Goal: Task Accomplishment & Management: Complete application form

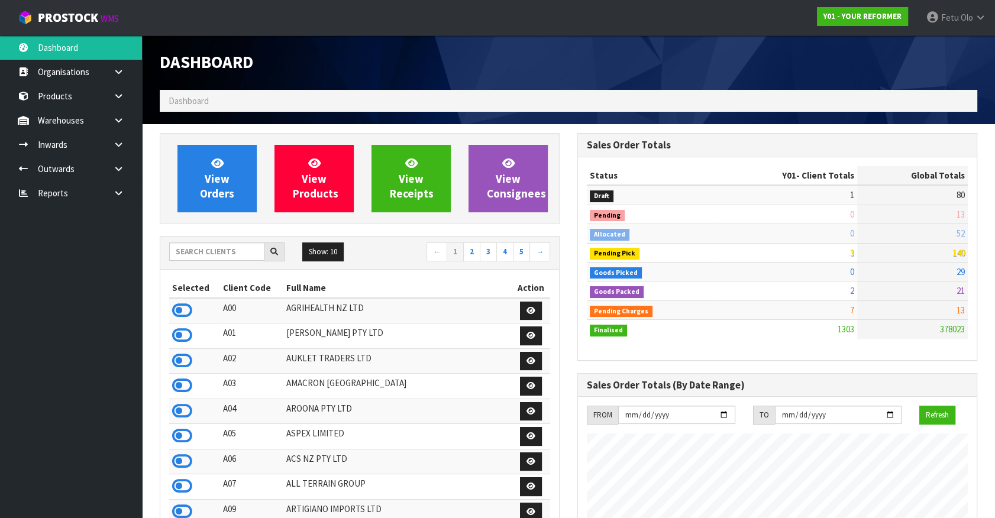
scroll to position [894, 417]
click at [199, 248] on input "text" at bounding box center [216, 252] width 95 height 18
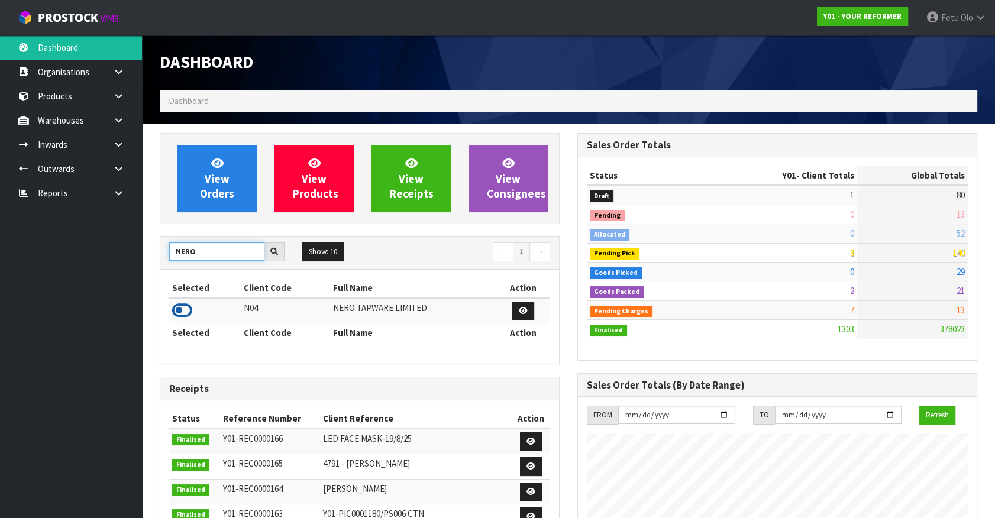
type input "NERO"
click at [183, 309] on icon at bounding box center [182, 311] width 20 height 18
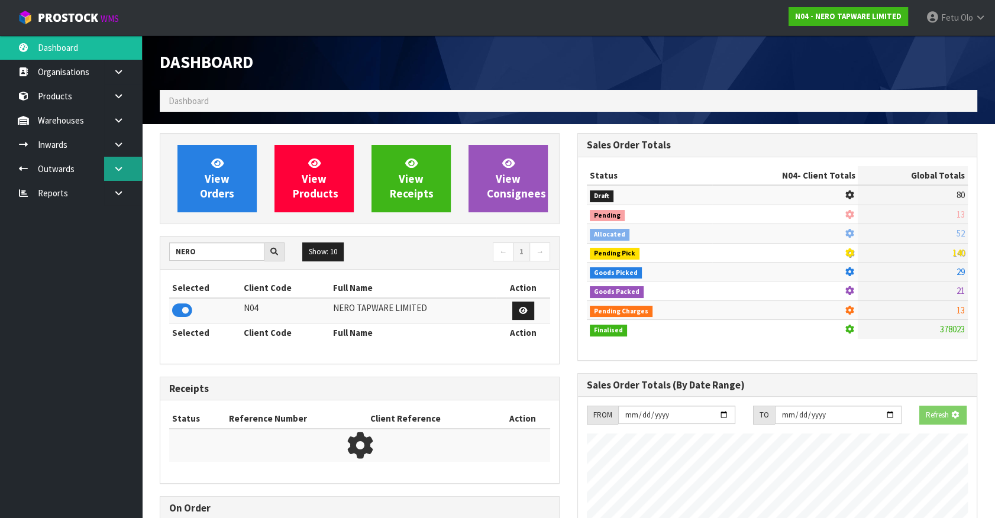
click at [122, 167] on icon at bounding box center [118, 168] width 11 height 9
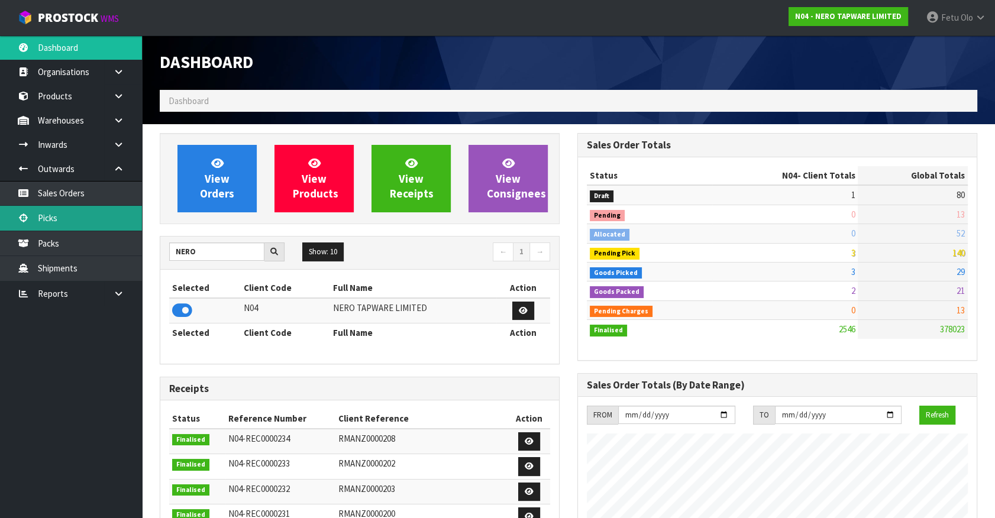
click at [53, 217] on link "Picks" at bounding box center [71, 218] width 142 height 24
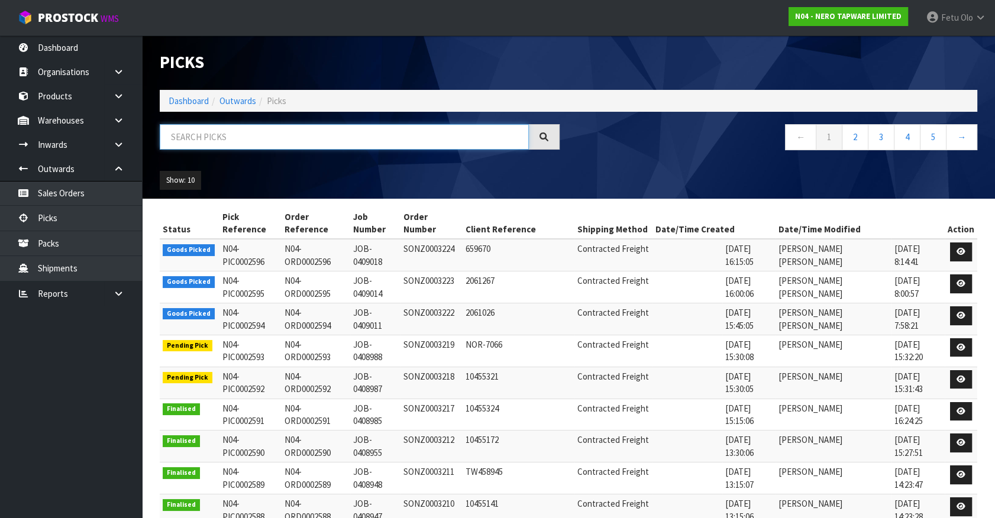
click at [226, 135] on input "text" at bounding box center [344, 136] width 369 height 25
type input "0002596"
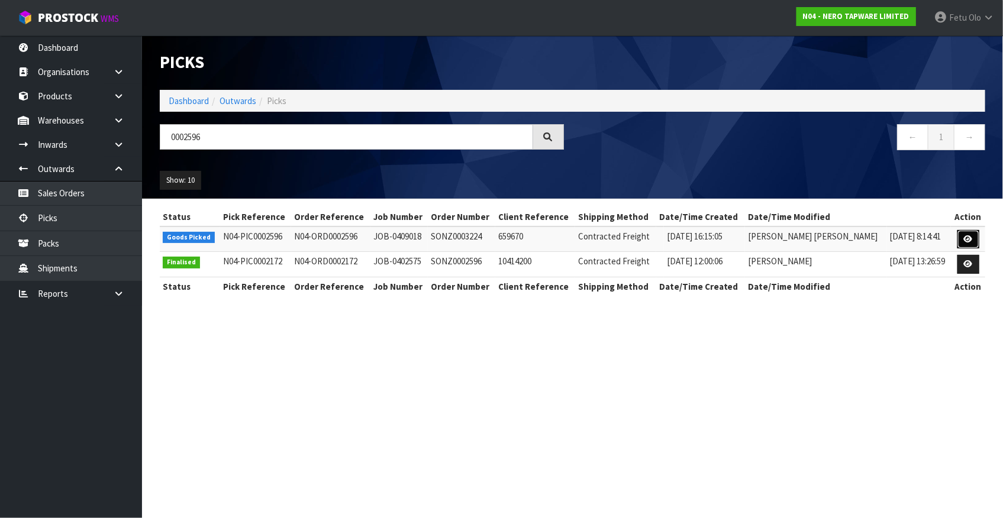
click at [963, 234] on link at bounding box center [968, 239] width 22 height 19
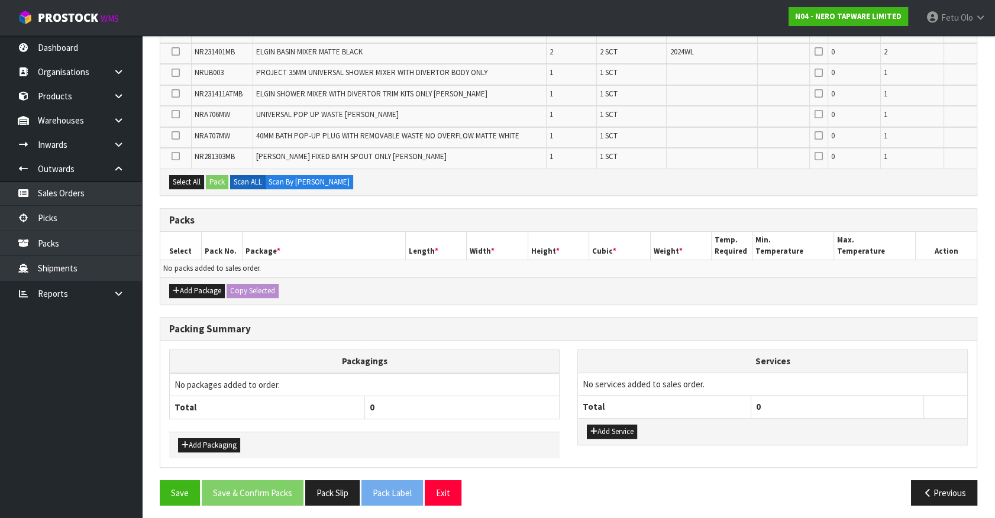
scroll to position [295, 0]
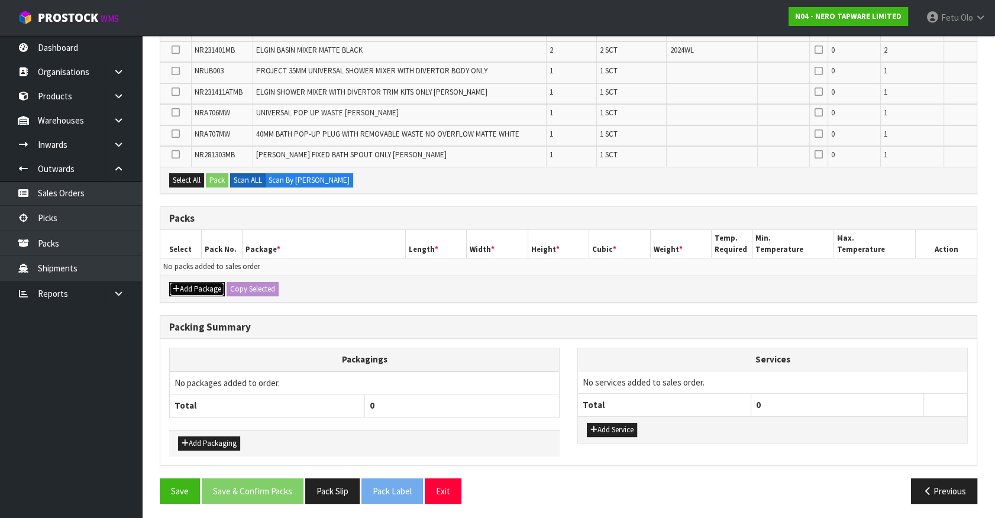
click at [188, 285] on button "Add Package" at bounding box center [197, 289] width 56 height 14
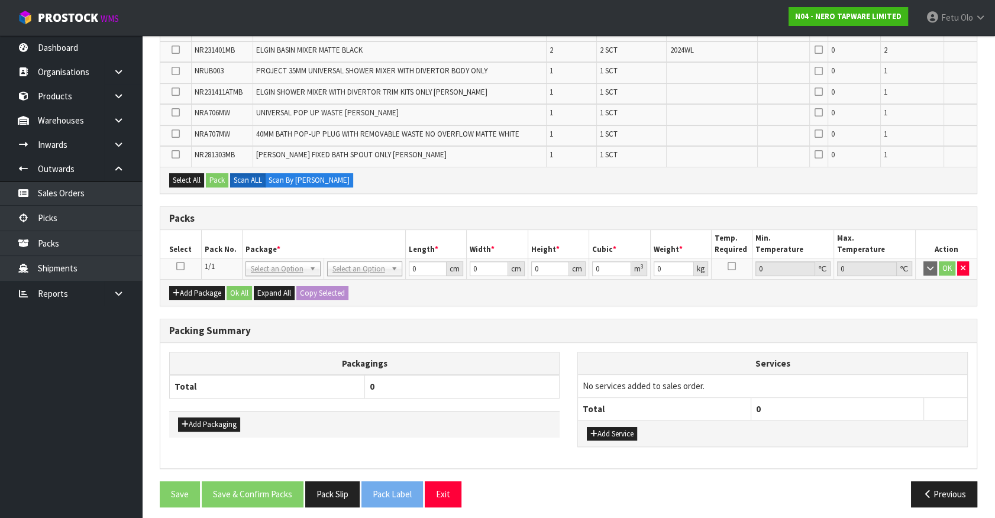
click at [180, 266] on icon at bounding box center [180, 266] width 8 height 1
click at [289, 238] on th "Package *" at bounding box center [323, 244] width 163 height 28
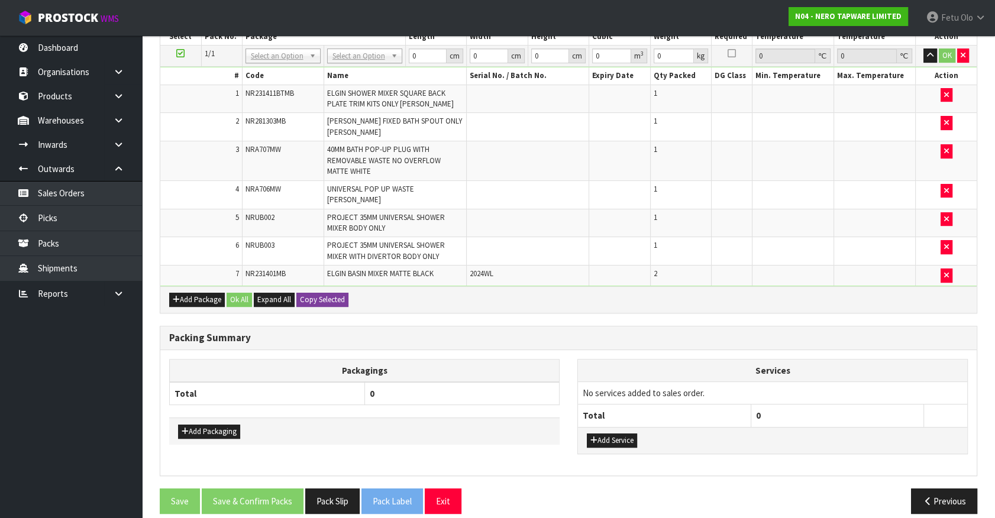
scroll to position [363, 0]
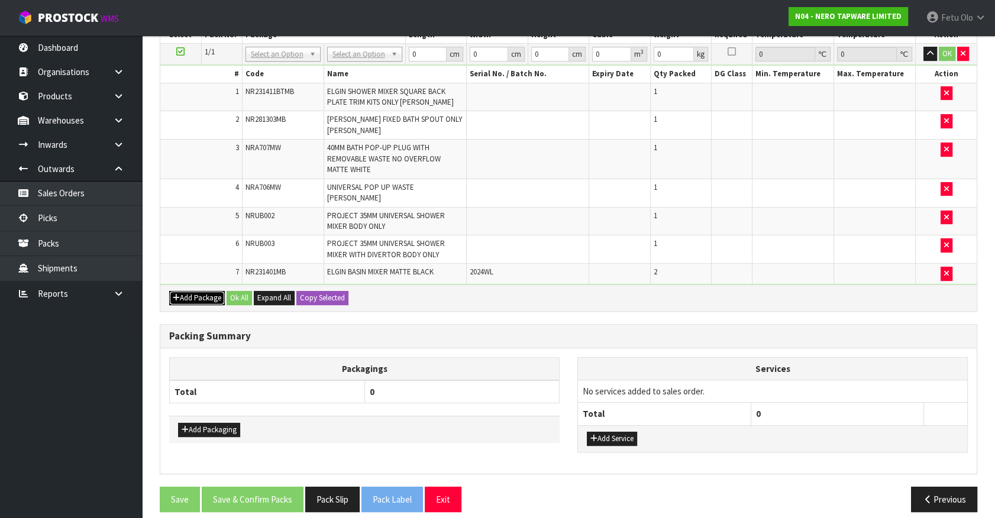
click at [183, 291] on button "Add Package" at bounding box center [197, 298] width 56 height 14
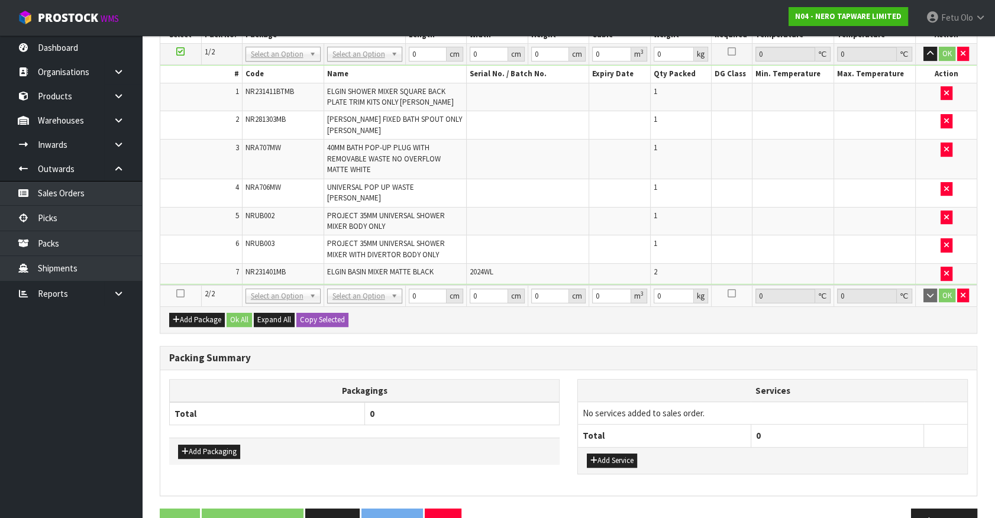
drag, startPoint x: 178, startPoint y: 280, endPoint x: 92, endPoint y: 402, distance: 148.9
click at [178, 293] on icon at bounding box center [180, 293] width 8 height 1
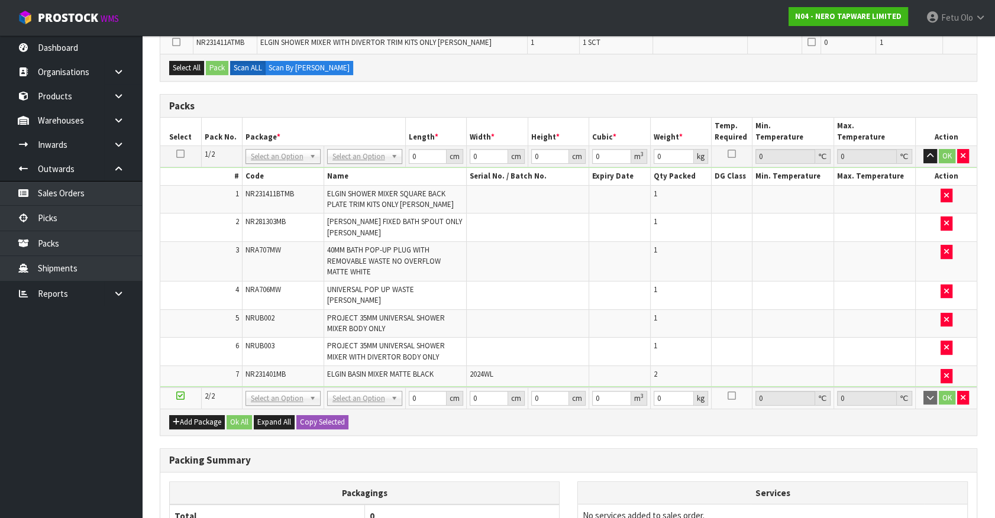
scroll to position [148, 0]
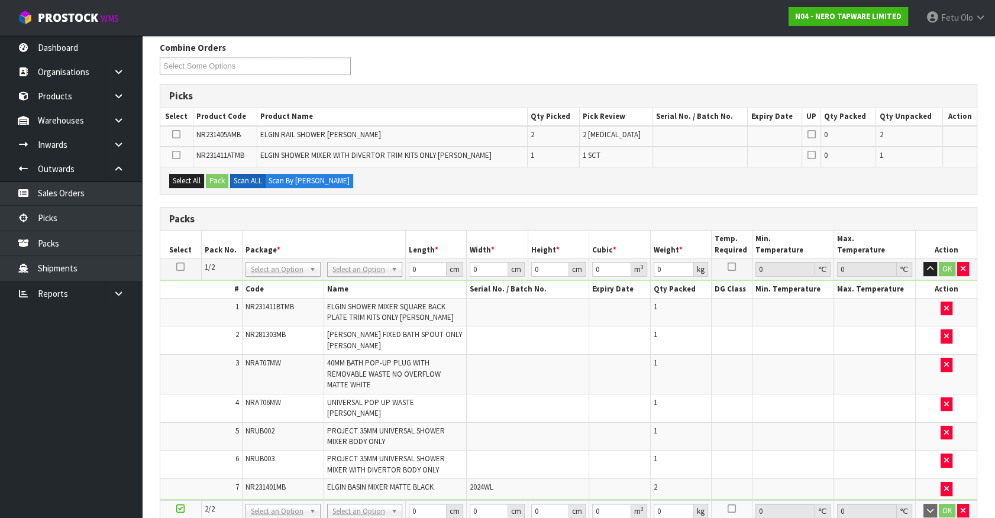
click at [178, 267] on icon at bounding box center [180, 267] width 8 height 1
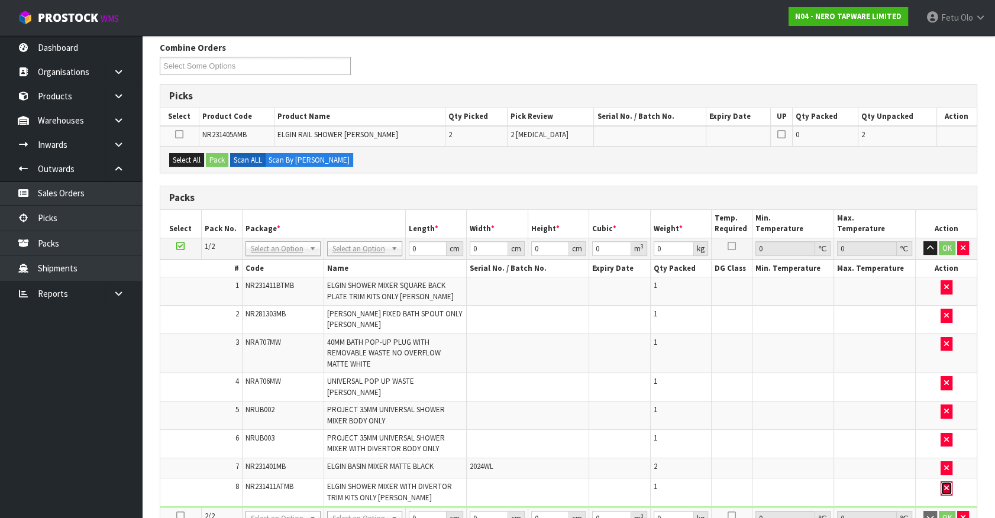
click at [949, 482] on button "button" at bounding box center [947, 489] width 12 height 14
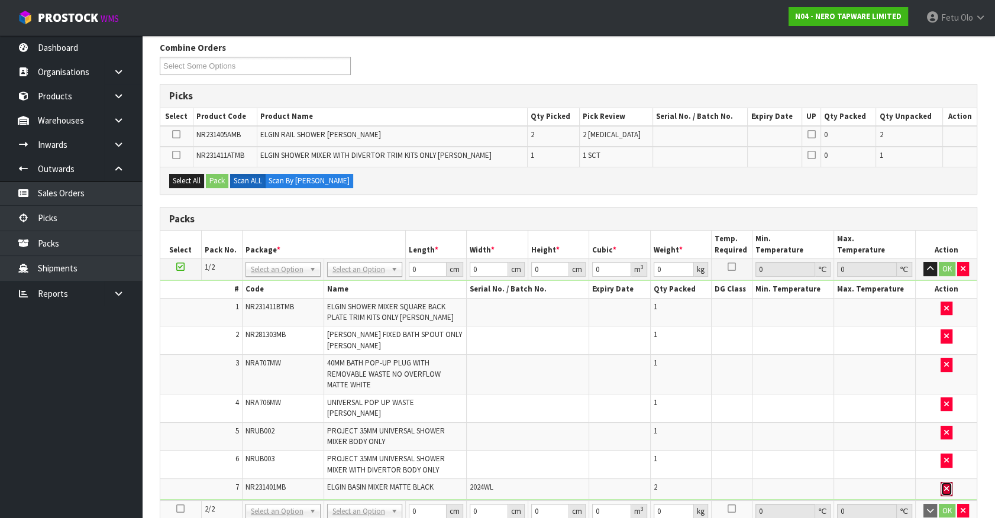
click at [949, 482] on button "button" at bounding box center [947, 489] width 12 height 14
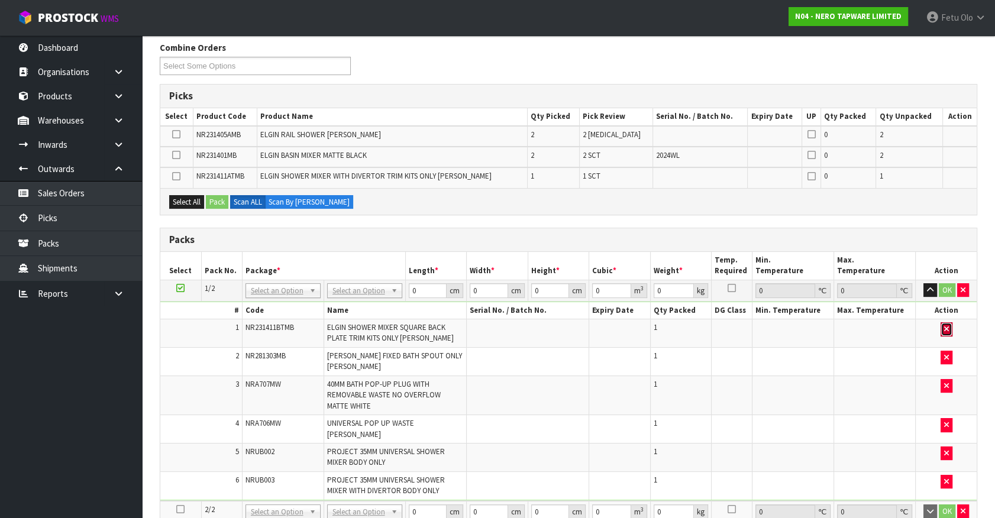
click at [949, 323] on button "button" at bounding box center [947, 329] width 12 height 14
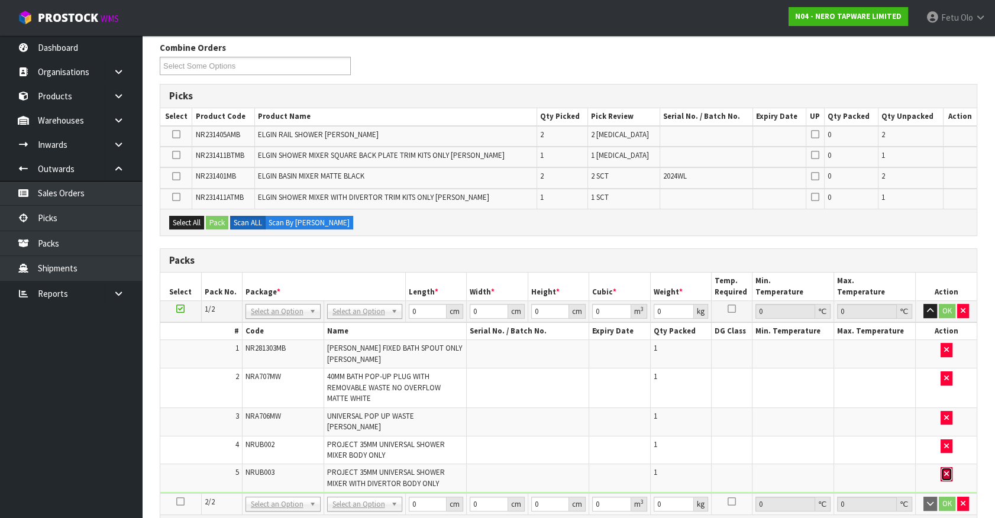
click at [947, 470] on icon "button" at bounding box center [946, 474] width 5 height 8
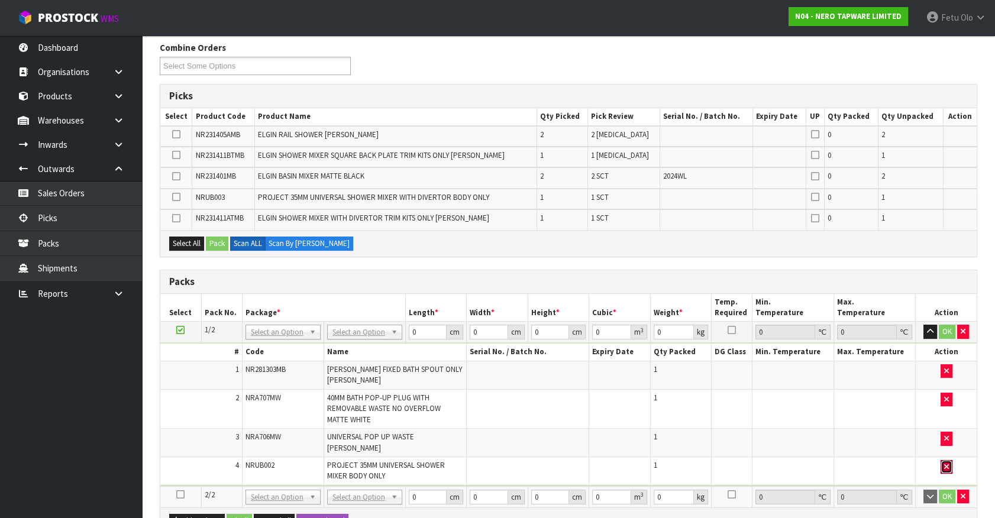
click at [947, 461] on button "button" at bounding box center [947, 467] width 12 height 14
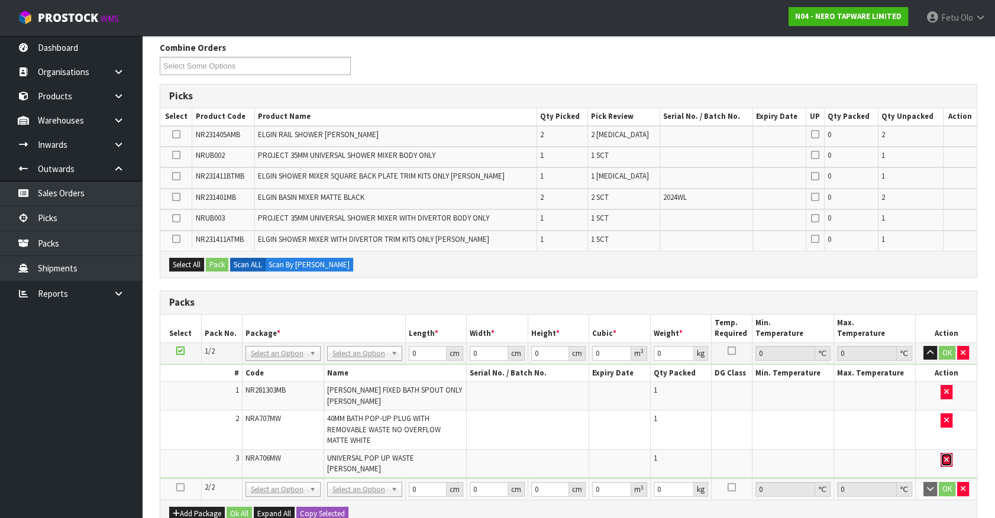
click at [947, 456] on icon "button" at bounding box center [946, 460] width 5 height 8
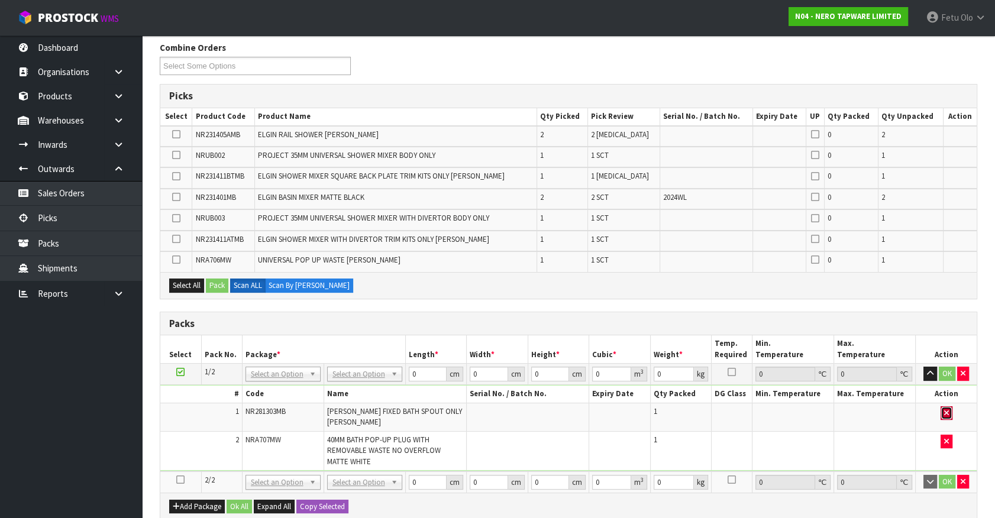
click at [951, 413] on button "button" at bounding box center [947, 413] width 12 height 14
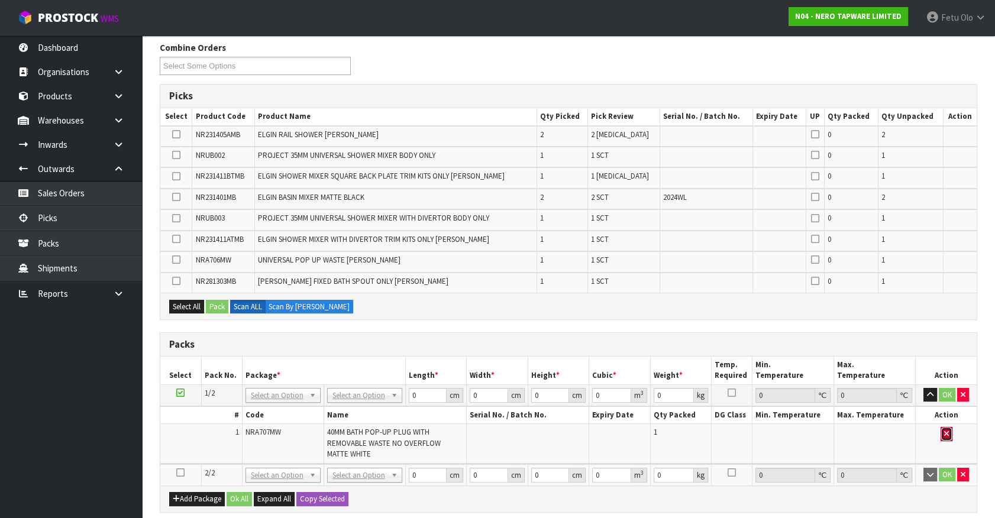
click at [950, 429] on button "button" at bounding box center [947, 434] width 12 height 14
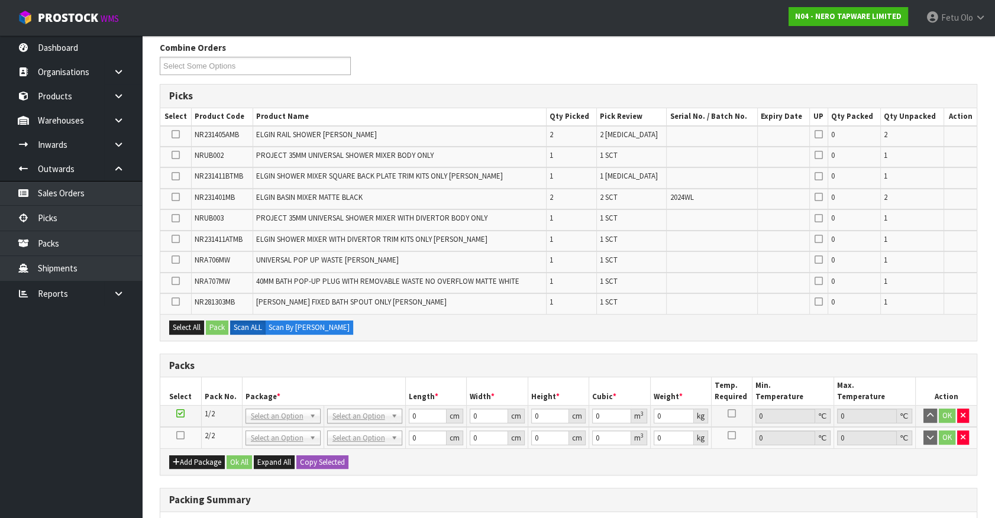
click at [459, 338] on div "Picks Select Product Code Product Name Qty Picked Pick Review Serial No. / Batc…" at bounding box center [569, 212] width 818 height 257
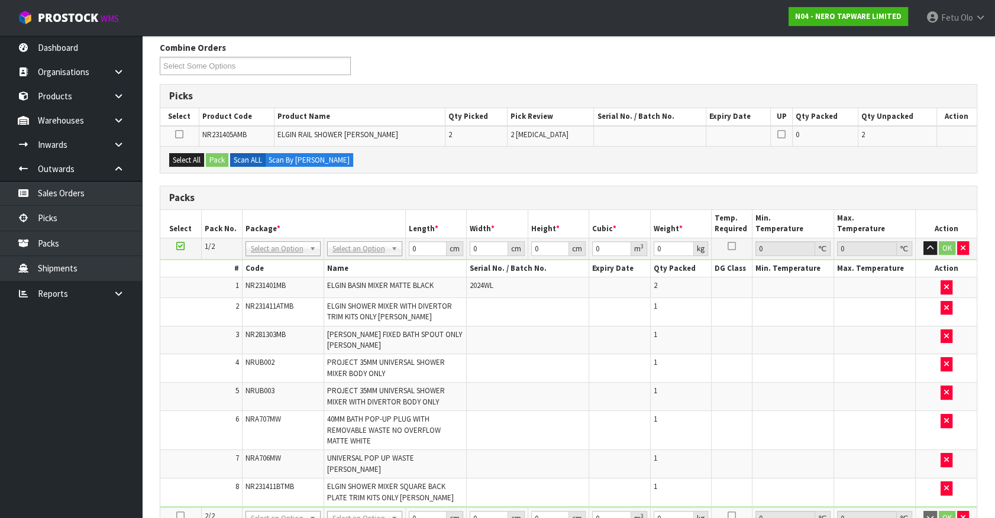
click at [177, 246] on icon at bounding box center [180, 246] width 8 height 1
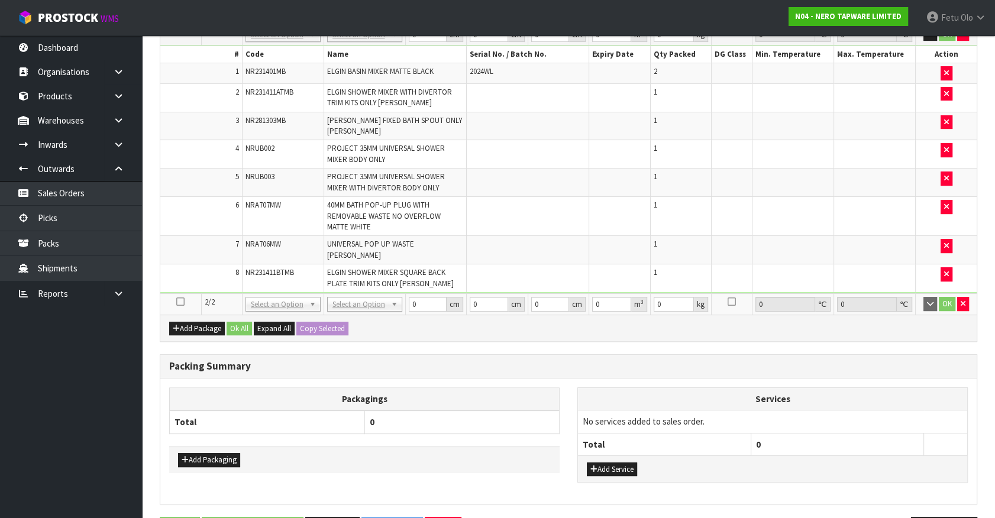
scroll to position [363, 0]
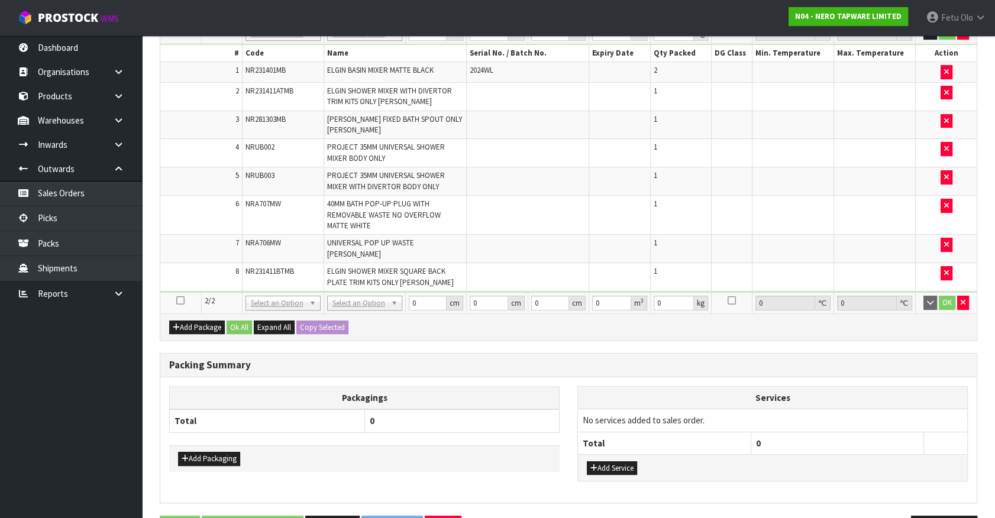
click at [178, 301] on icon at bounding box center [180, 301] width 8 height 1
click at [48, 440] on ul "Dashboard Organisations Clients Consignees Carriers Products Categories Serial …" at bounding box center [71, 276] width 142 height 483
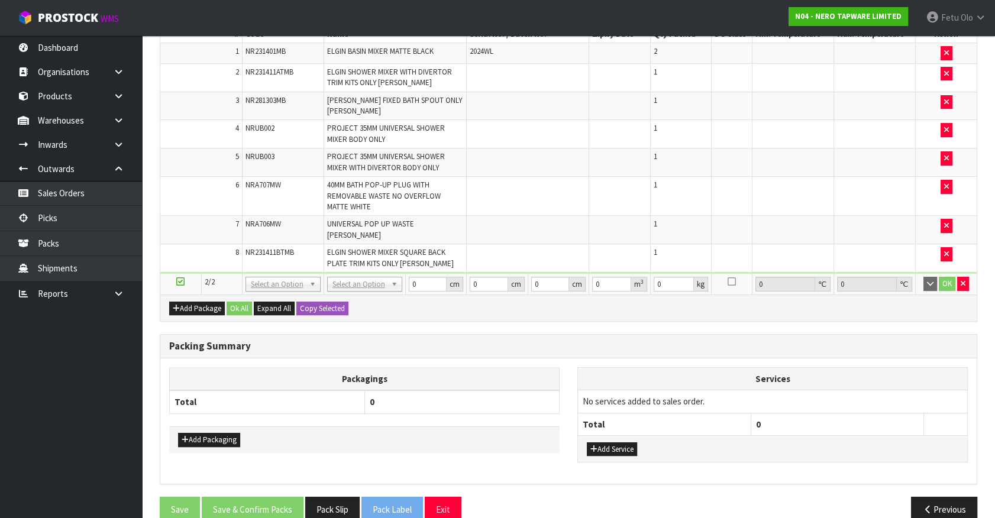
scroll to position [392, 0]
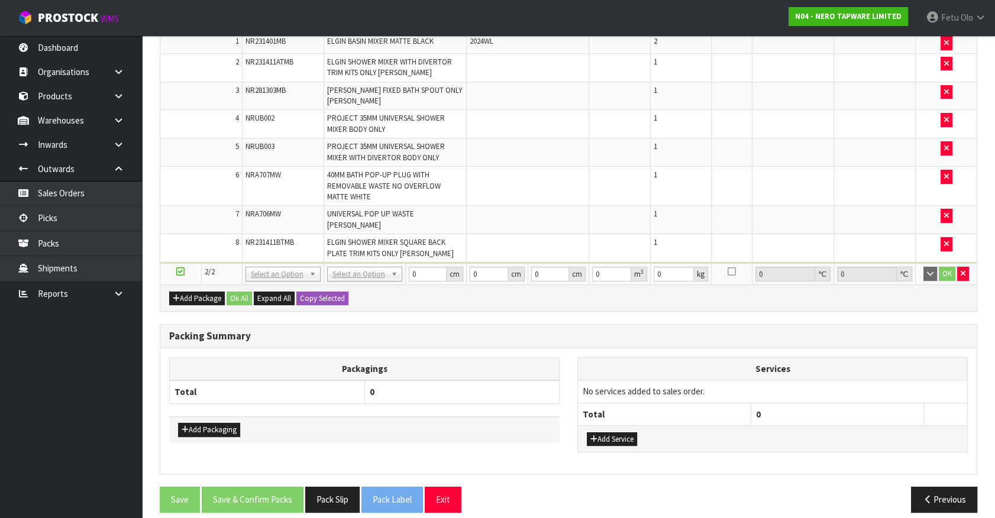
drag, startPoint x: 544, startPoint y: 351, endPoint x: 539, endPoint y: 344, distance: 8.5
click at [544, 358] on th "Packagings" at bounding box center [365, 369] width 390 height 23
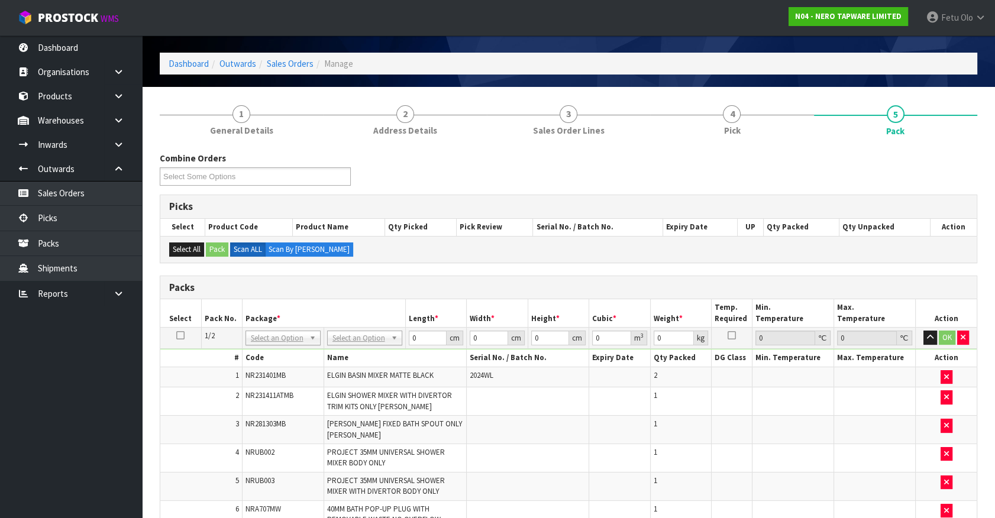
scroll to position [34, 0]
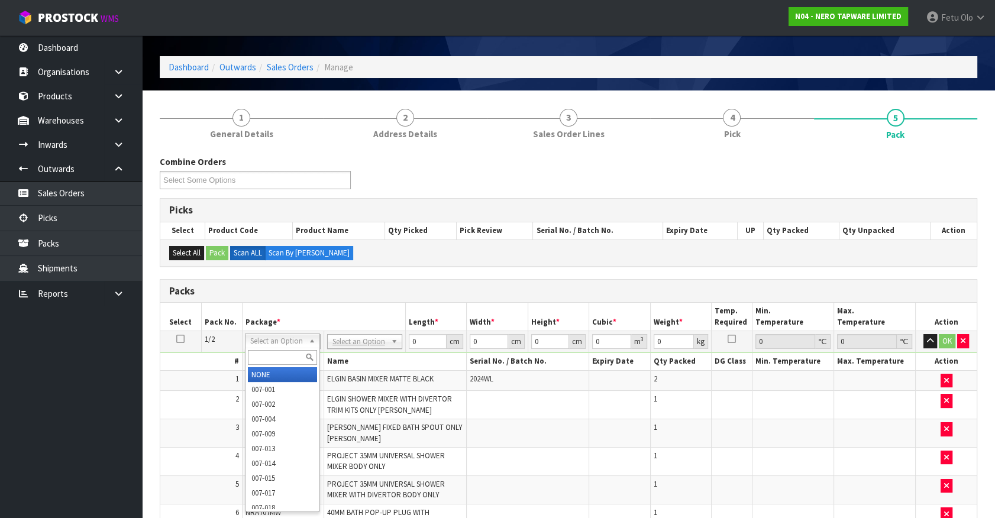
drag, startPoint x: 276, startPoint y: 350, endPoint x: 277, endPoint y: 360, distance: 9.5
click at [277, 360] on input "text" at bounding box center [282, 357] width 69 height 15
type input "011-084"
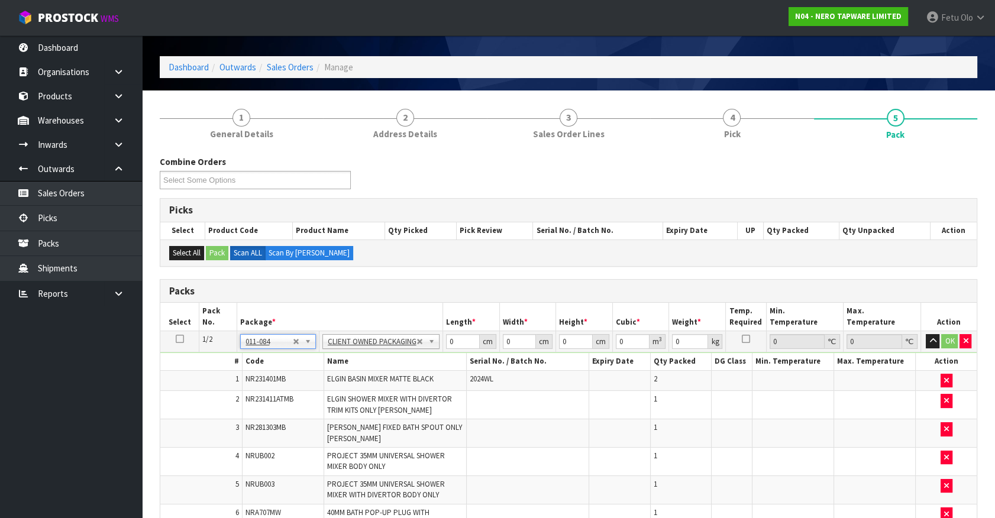
type input "8.14"
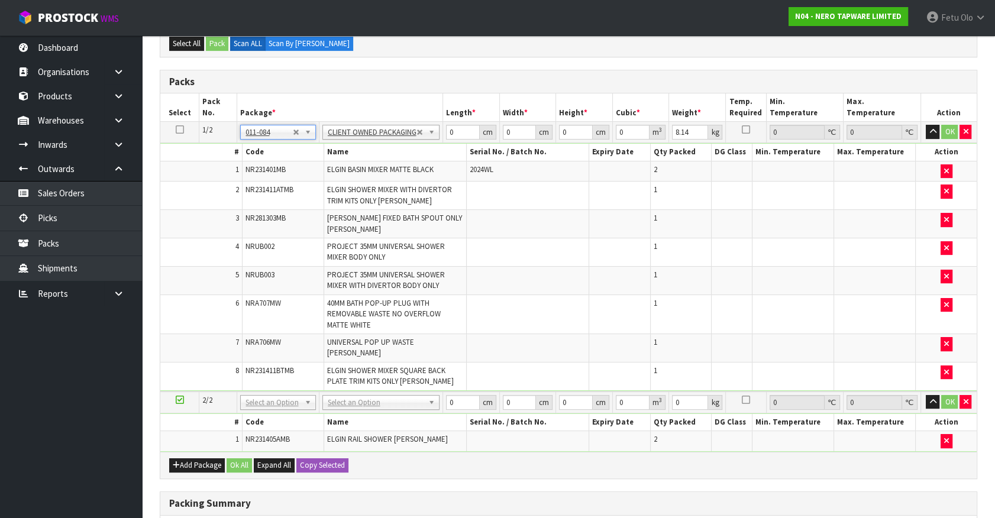
scroll to position [88, 0]
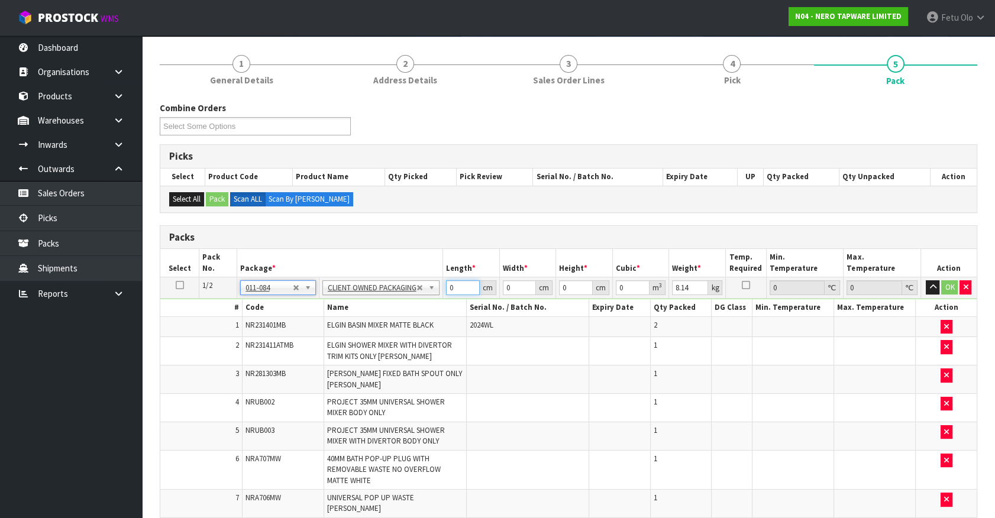
drag, startPoint x: 353, startPoint y: 325, endPoint x: 310, endPoint y: 343, distance: 45.9
click at [310, 343] on tbody "1/2 NONE 007-001 007-002 007-004 007-009 007-013 007-014 007-015 007-017 007-01…" at bounding box center [568, 412] width 816 height 270
type input "38"
type input "33"
type input "2"
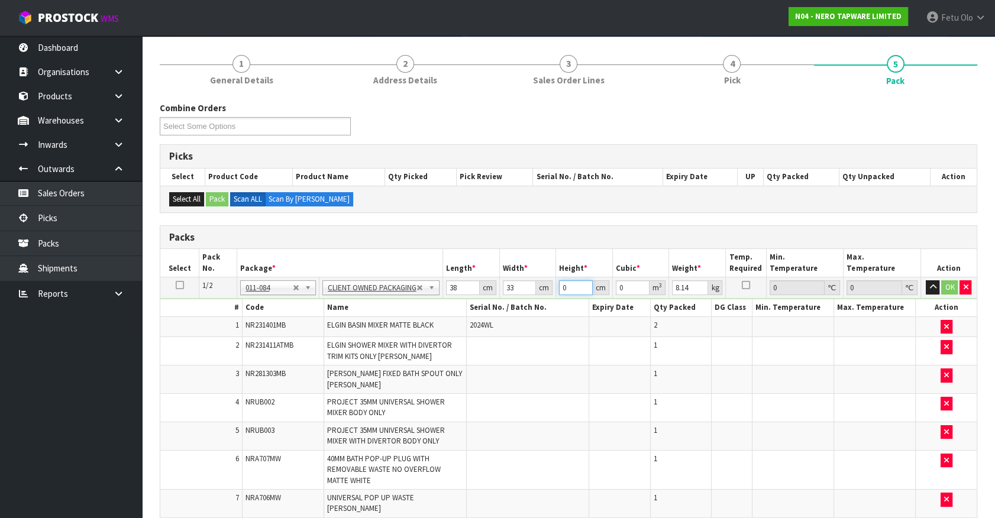
type input "0.002508"
type input "28"
type input "0.035112"
type input "28"
type input "9"
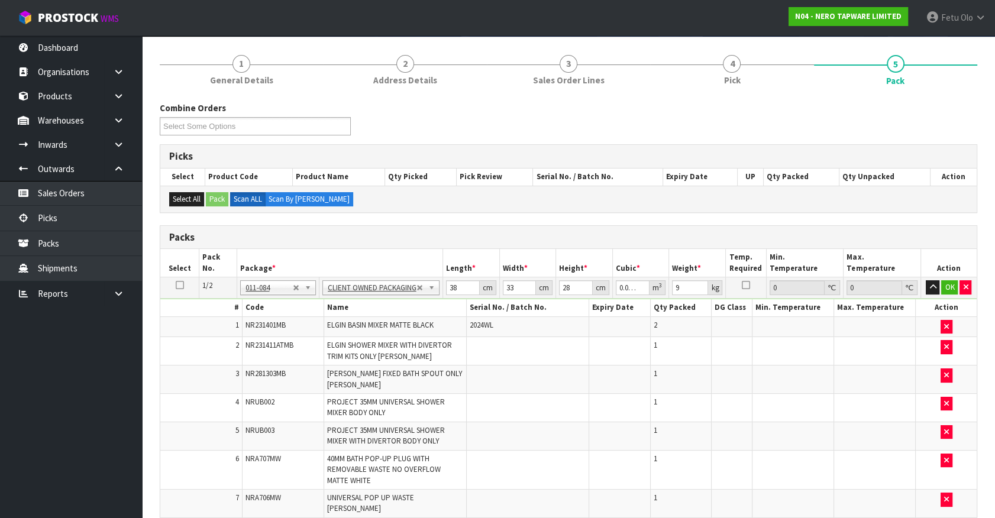
click at [866, 408] on td at bounding box center [875, 407] width 82 height 28
click at [870, 450] on td at bounding box center [875, 469] width 82 height 39
click at [951, 280] on button "OK" at bounding box center [949, 287] width 17 height 14
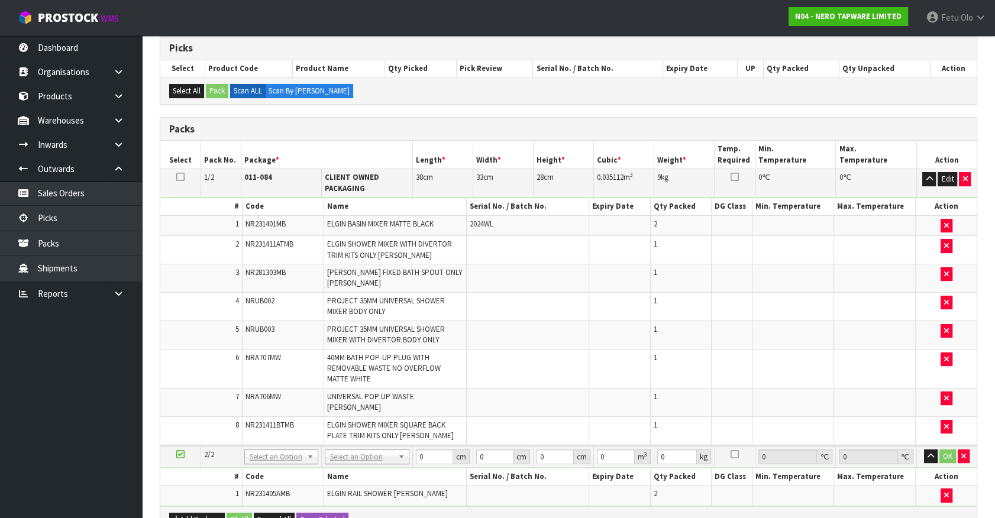
scroll to position [195, 0]
click at [824, 337] on td at bounding box center [793, 335] width 82 height 28
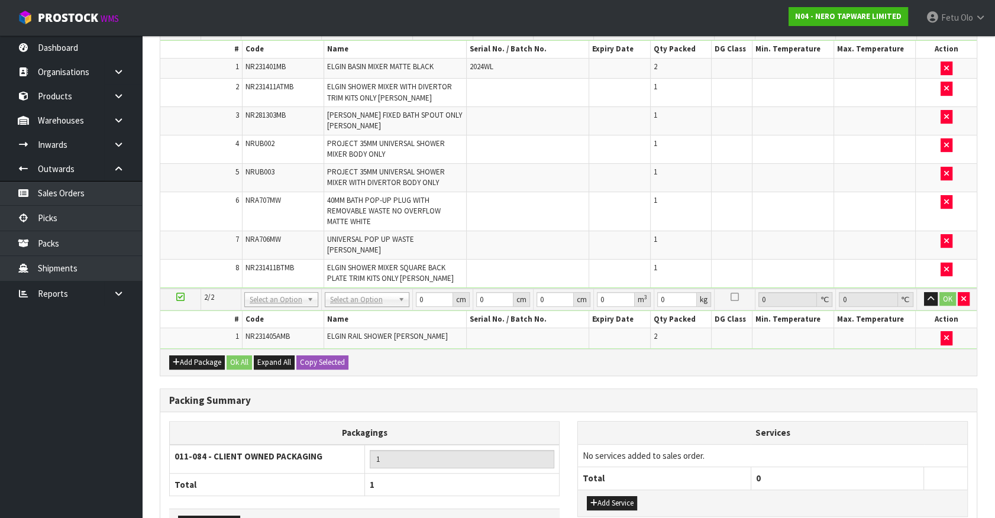
scroll to position [356, 0]
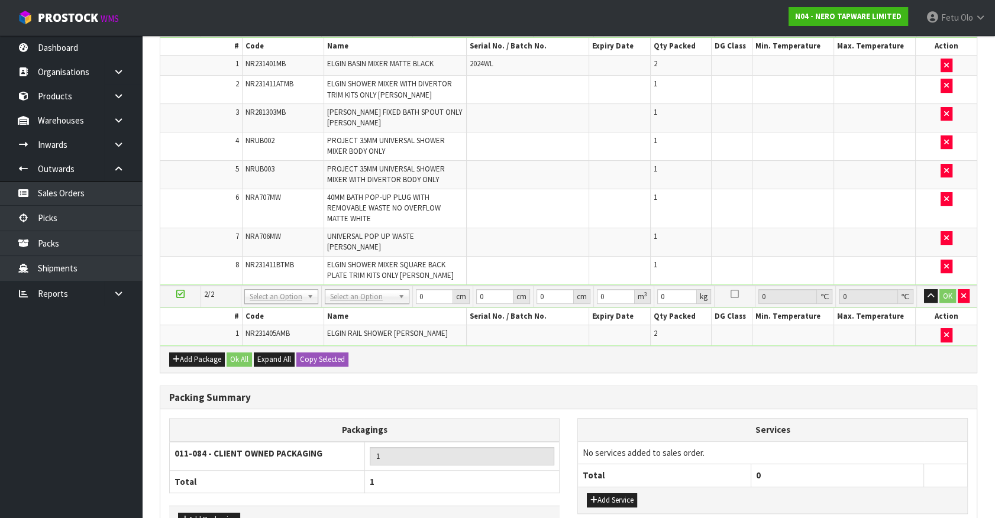
drag, startPoint x: 299, startPoint y: 283, endPoint x: 293, endPoint y: 308, distance: 25.1
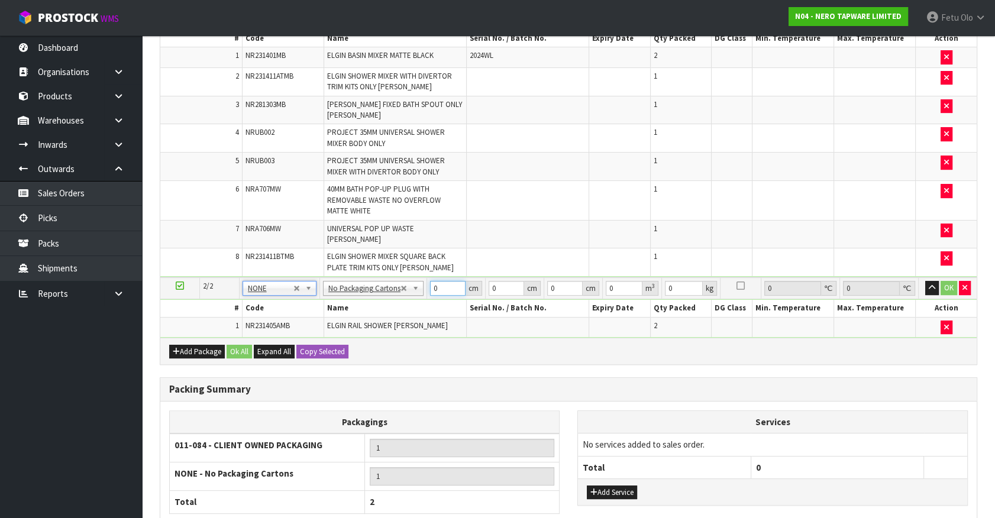
drag, startPoint x: 439, startPoint y: 280, endPoint x: 373, endPoint y: 289, distance: 66.8
click at [373, 289] on tbody "2/2 NONE 007-001 007-002 007-004 007-009 007-013 007-014 007-015 007-017 007-01…" at bounding box center [568, 307] width 816 height 60
type input "93"
type input "16"
type input "1"
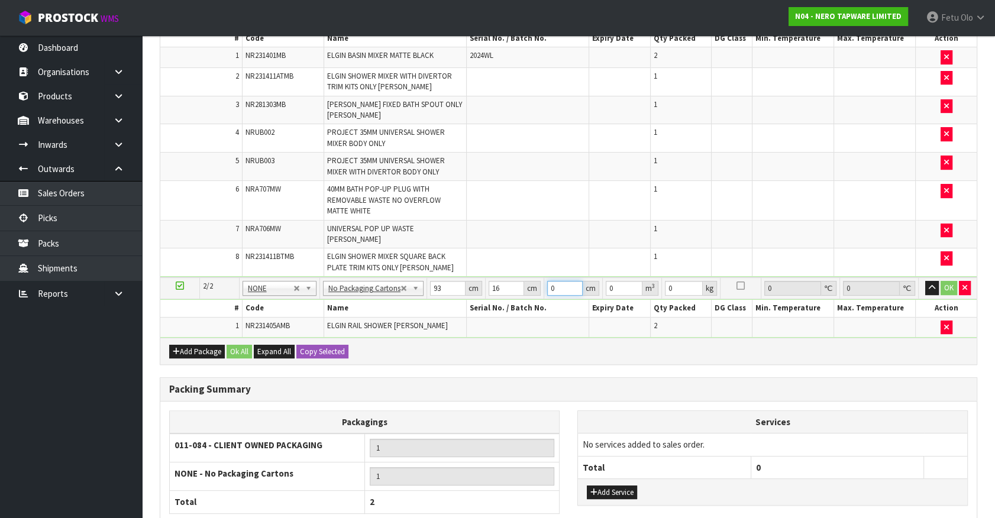
type input "0.001488"
type input "19"
type input "0.028272"
type input "19"
click at [600, 486] on button "Add Service" at bounding box center [612, 493] width 50 height 14
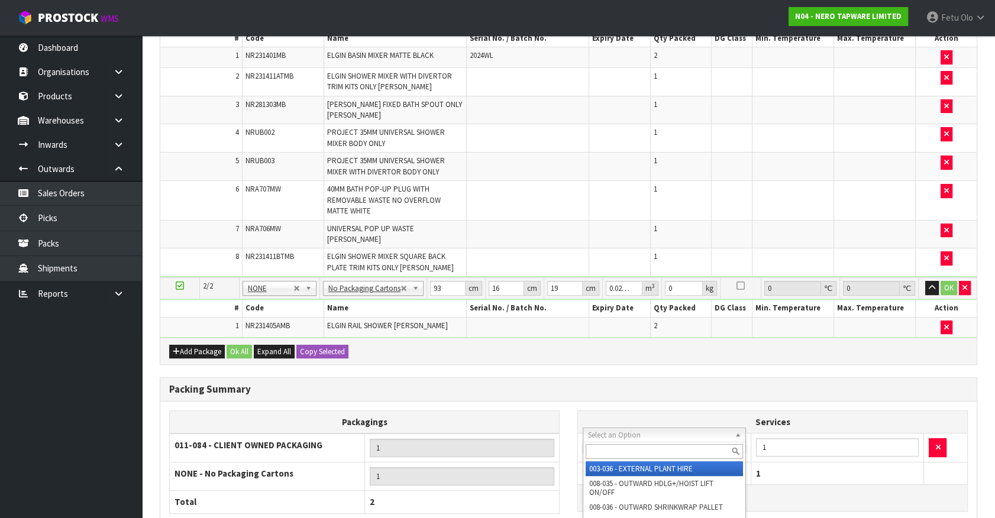
click at [608, 446] on input "text" at bounding box center [664, 451] width 157 height 15
type input "s"
type input "slee"
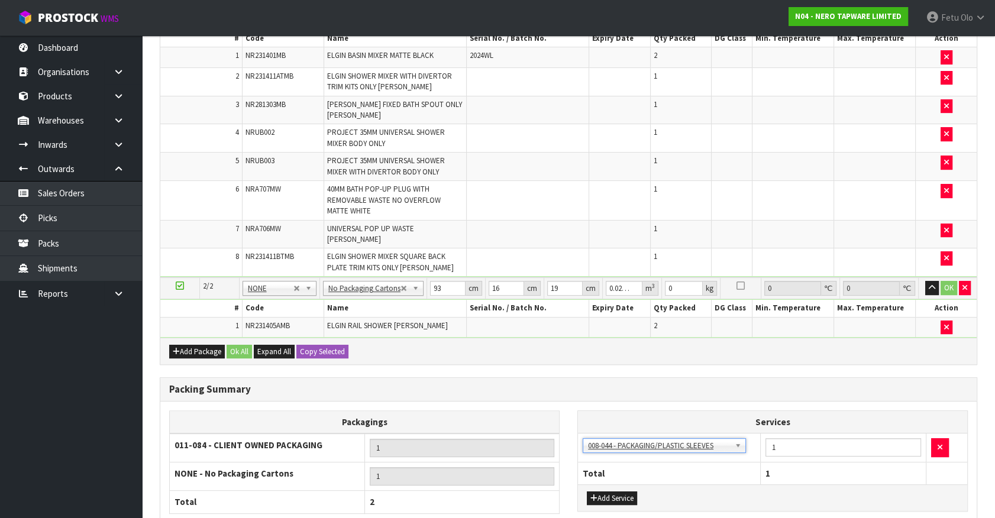
scroll to position [444, 0]
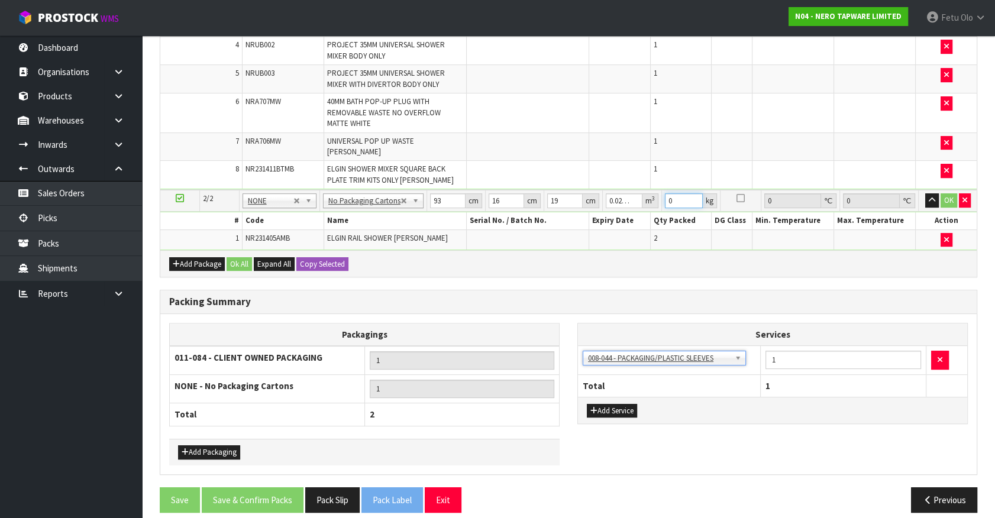
drag, startPoint x: 609, startPoint y: 219, endPoint x: 602, endPoint y: 222, distance: 7.1
click at [602, 222] on tbody "2/2 NONE 007-001 007-002 007-004 007-009 007-013 007-014 007-015 007-017 007-01…" at bounding box center [568, 220] width 816 height 60
type input "5"
click at [948, 193] on button "OK" at bounding box center [949, 200] width 17 height 14
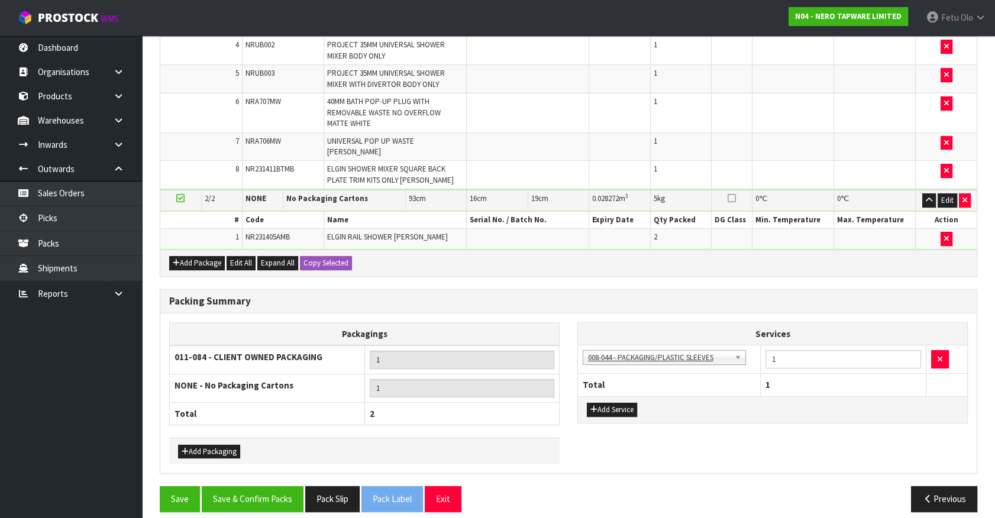
scroll to position [443, 0]
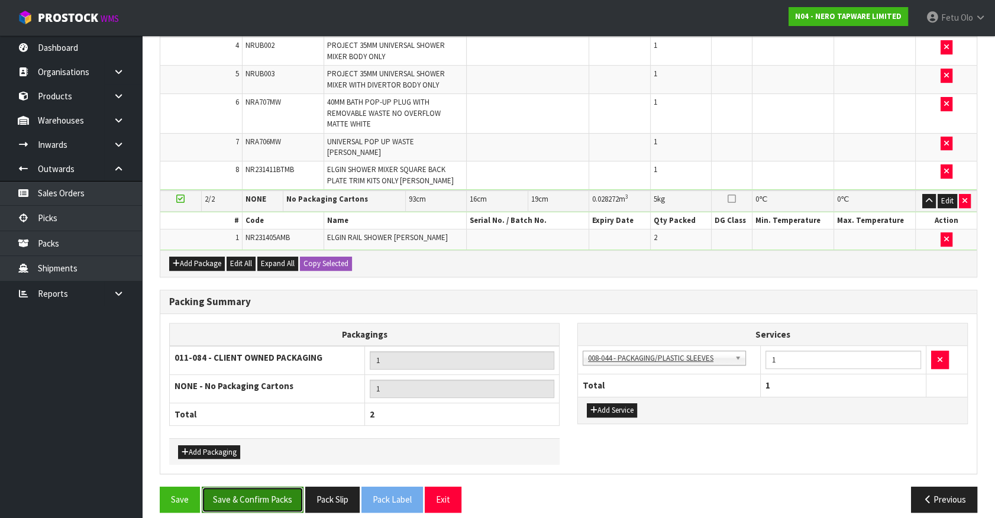
drag, startPoint x: 252, startPoint y: 491, endPoint x: 298, endPoint y: 482, distance: 47.1
click at [253, 490] on button "Save & Confirm Packs" at bounding box center [253, 499] width 102 height 25
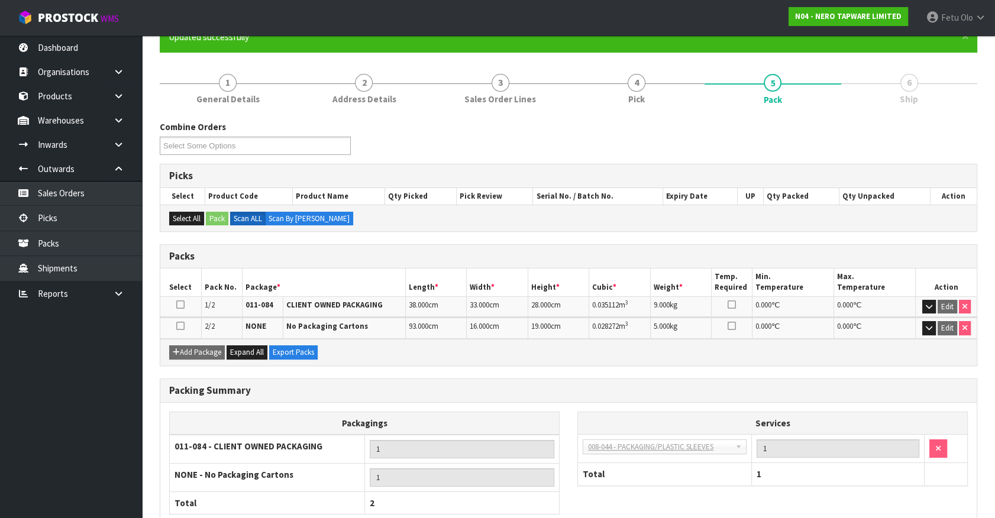
scroll to position [183, 0]
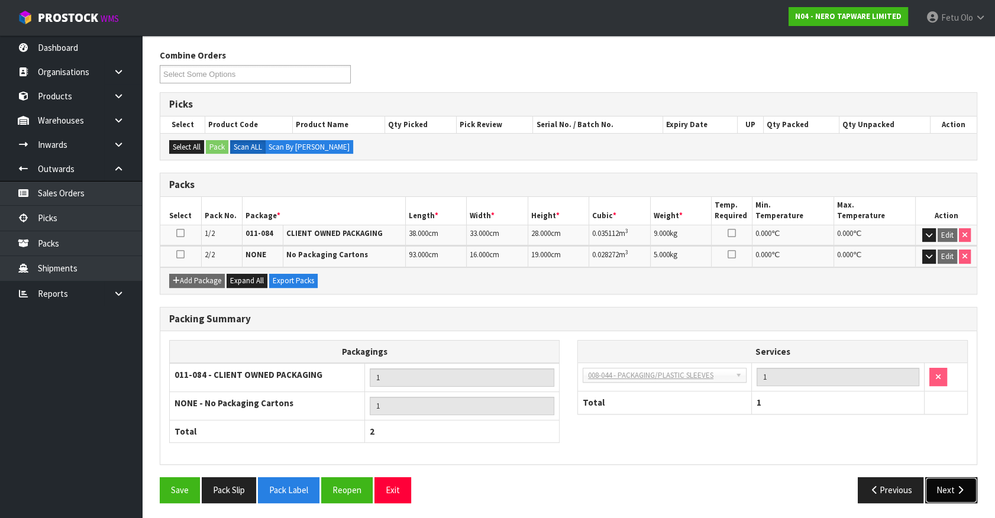
click at [954, 487] on button "Next" at bounding box center [951, 489] width 52 height 25
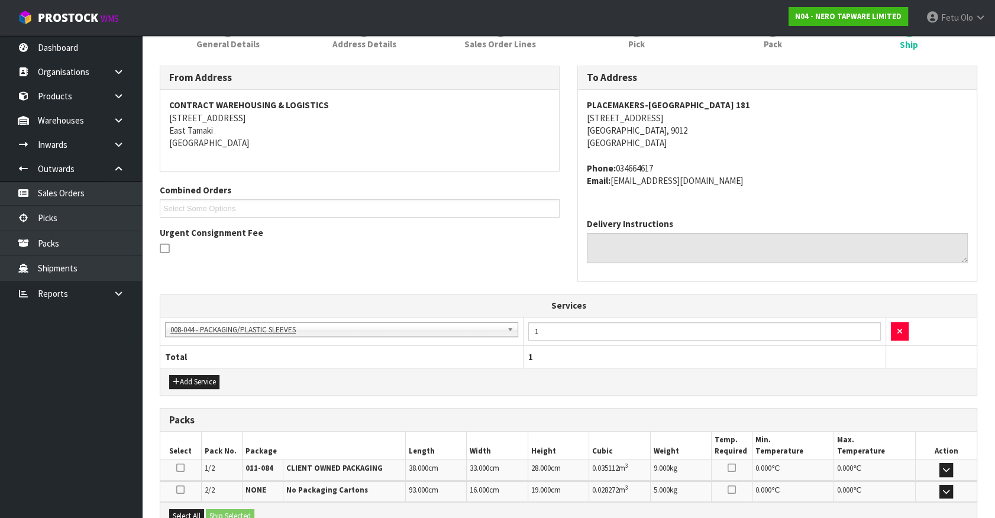
scroll to position [302, 0]
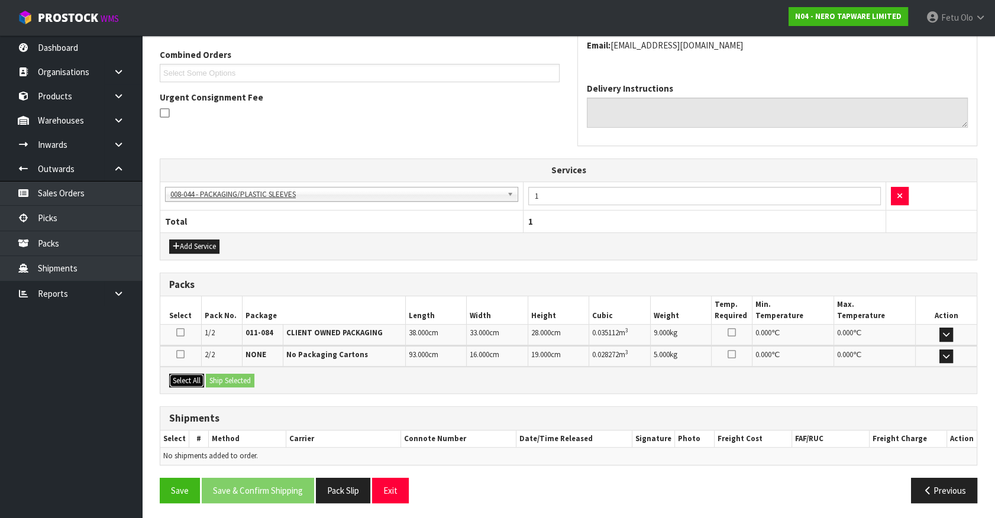
click at [187, 384] on button "Select All" at bounding box center [186, 381] width 35 height 14
click at [213, 380] on button "Ship Selected" at bounding box center [230, 381] width 49 height 14
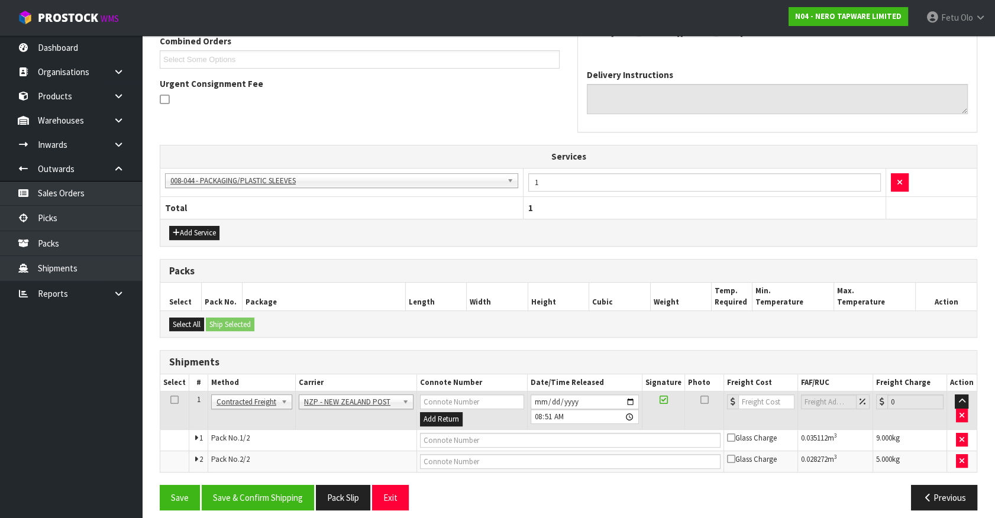
scroll to position [323, 0]
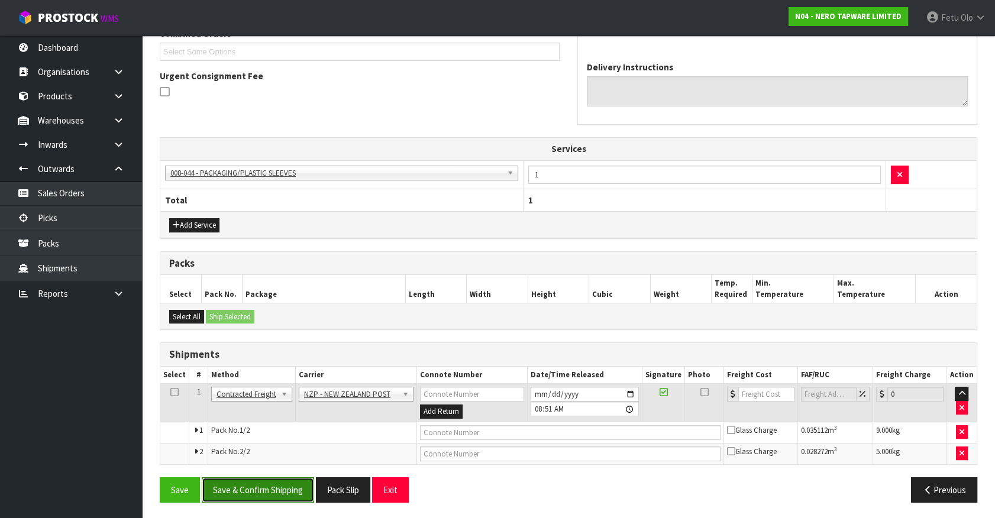
click at [244, 488] on button "Save & Confirm Shipping" at bounding box center [258, 489] width 112 height 25
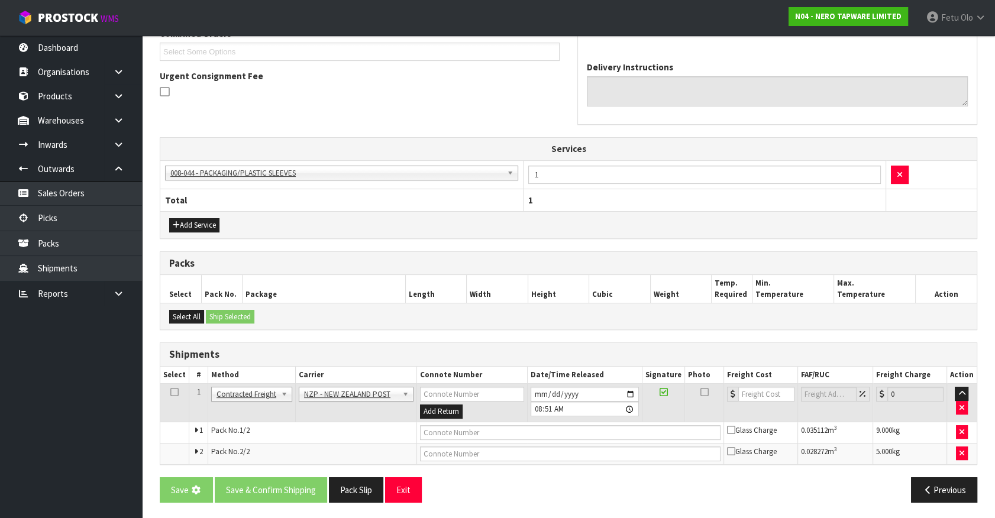
click at [520, 500] on div "Save Save & Confirm Shipping Pack Slip Exit Previous" at bounding box center [568, 494] width 835 height 34
click at [663, 490] on div "Previous" at bounding box center [777, 489] width 418 height 25
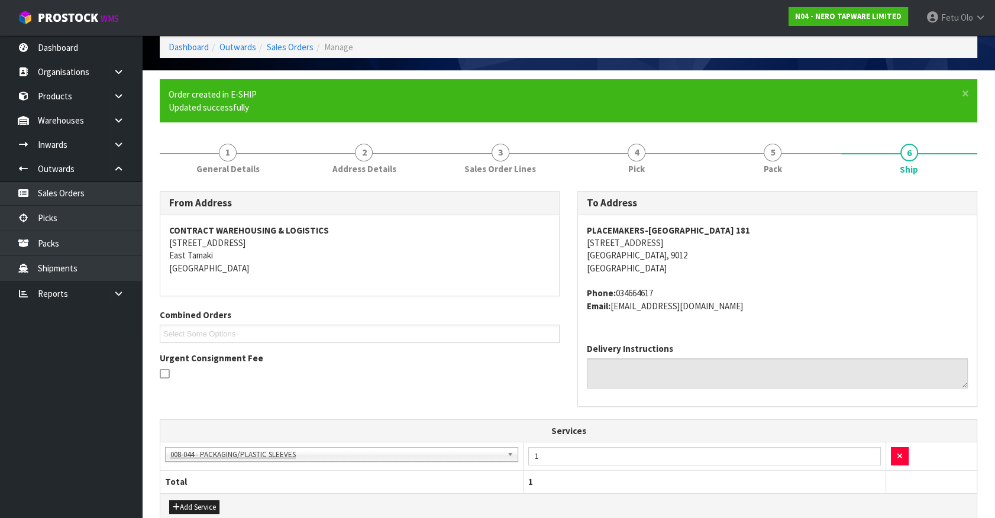
scroll to position [0, 0]
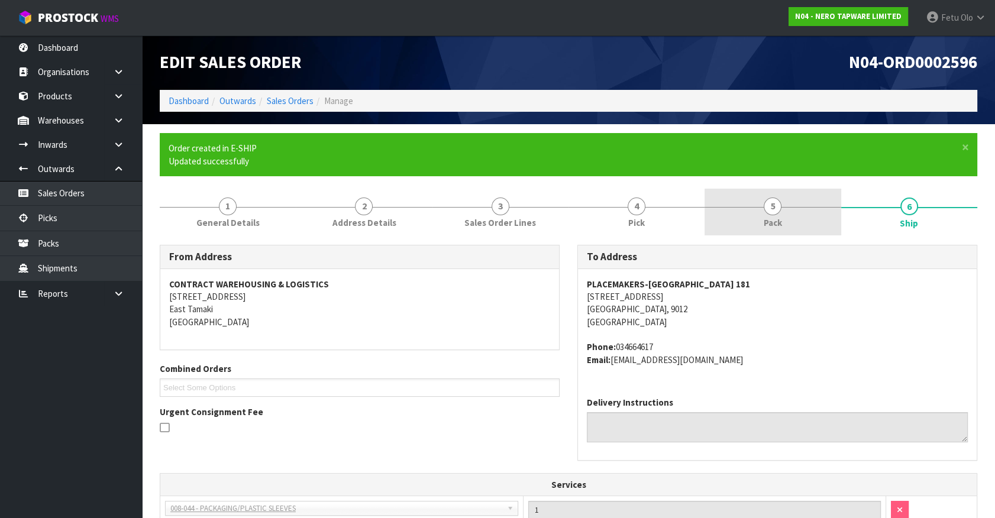
drag, startPoint x: 836, startPoint y: 247, endPoint x: 826, endPoint y: 207, distance: 41.5
click at [826, 207] on div at bounding box center [773, 207] width 136 height 1
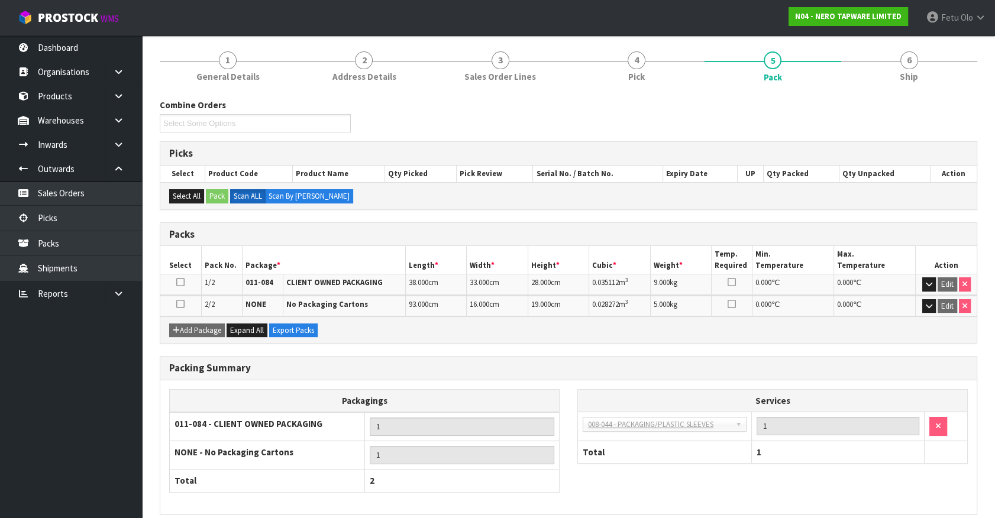
scroll to position [195, 0]
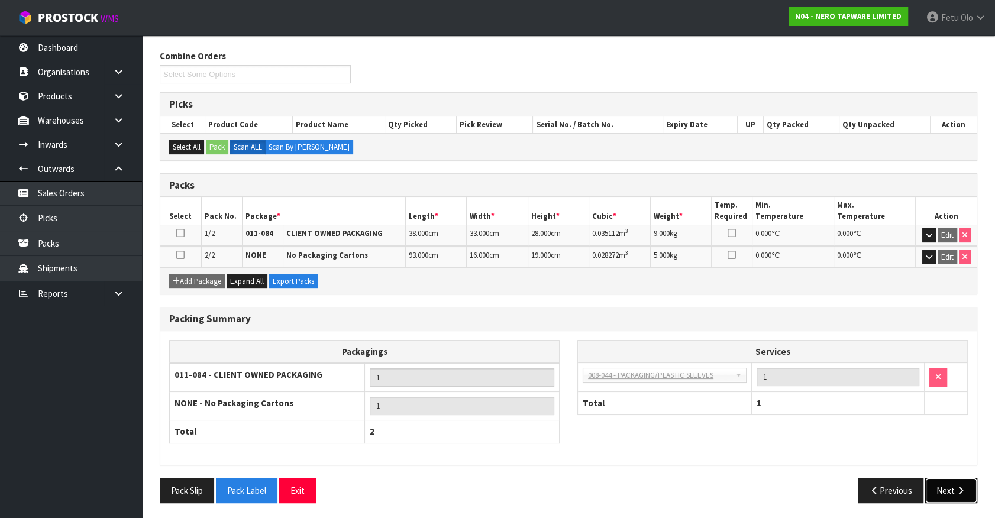
click at [972, 491] on button "Next" at bounding box center [951, 490] width 52 height 25
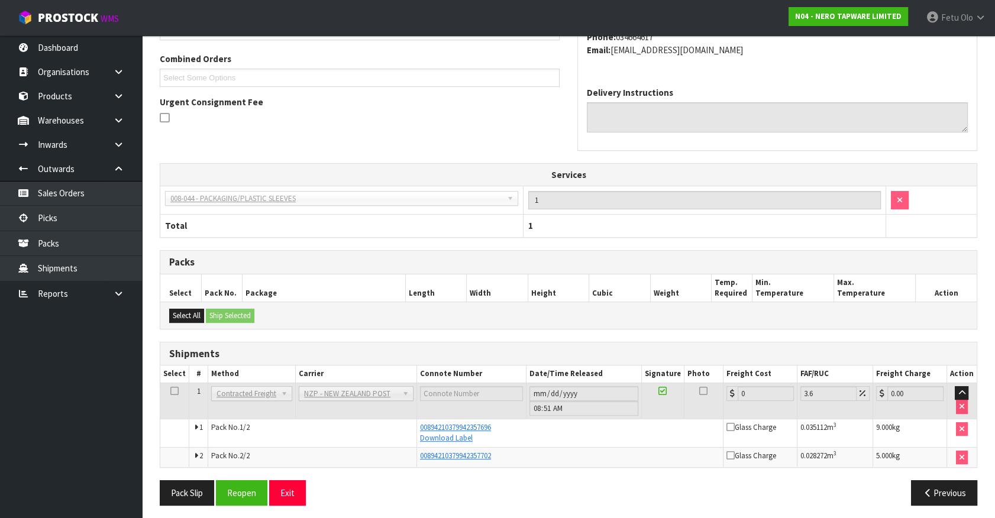
scroll to position [314, 0]
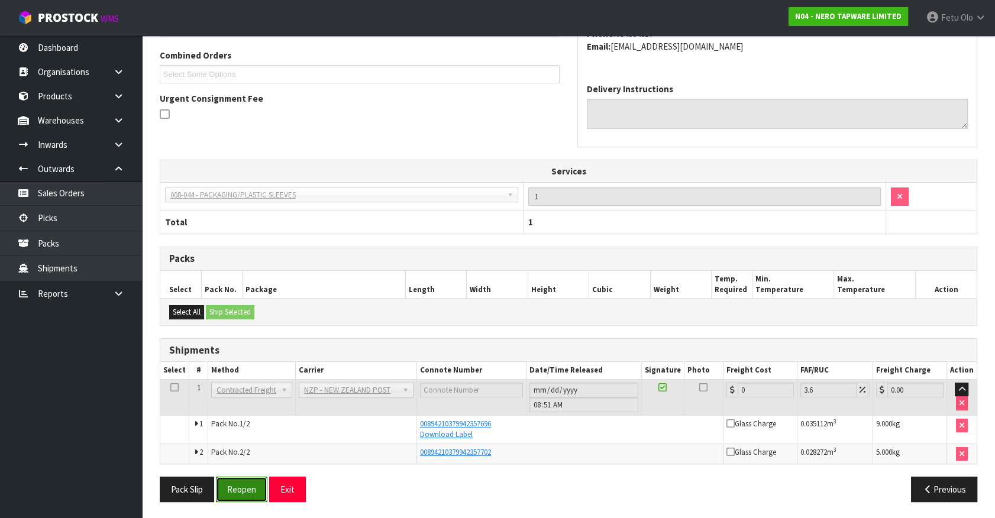
click at [243, 486] on button "Reopen" at bounding box center [241, 489] width 51 height 25
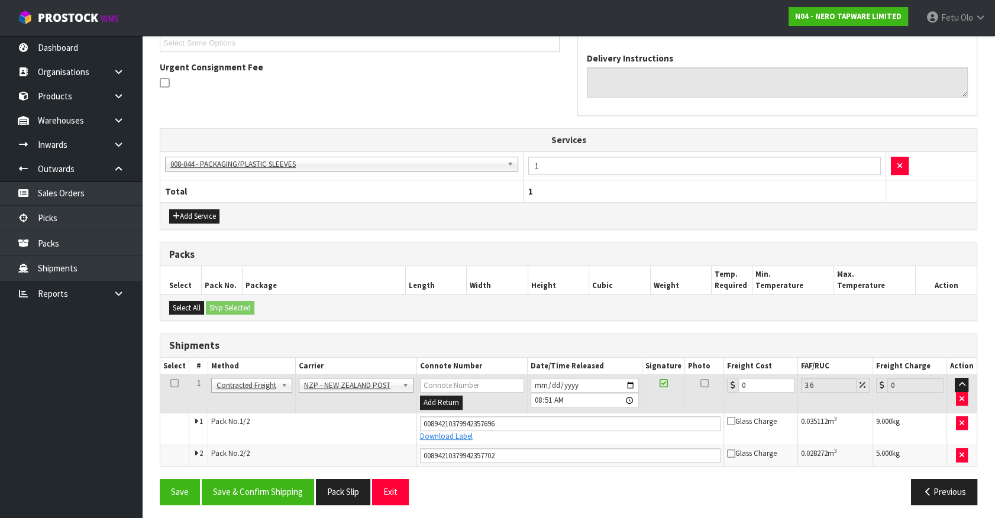
scroll to position [334, 0]
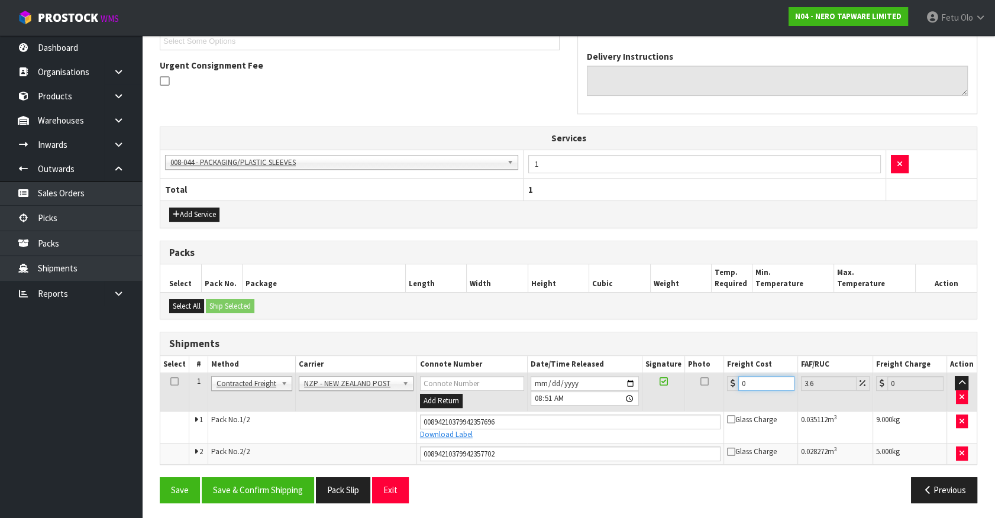
drag, startPoint x: 573, startPoint y: 409, endPoint x: 550, endPoint y: 411, distance: 23.1
click at [550, 411] on tbody "1 Client Local Pickup Customer Local Pickup Company Freight Contracted Freight …" at bounding box center [568, 418] width 816 height 91
type input "2"
type input "2.07"
type input "23"
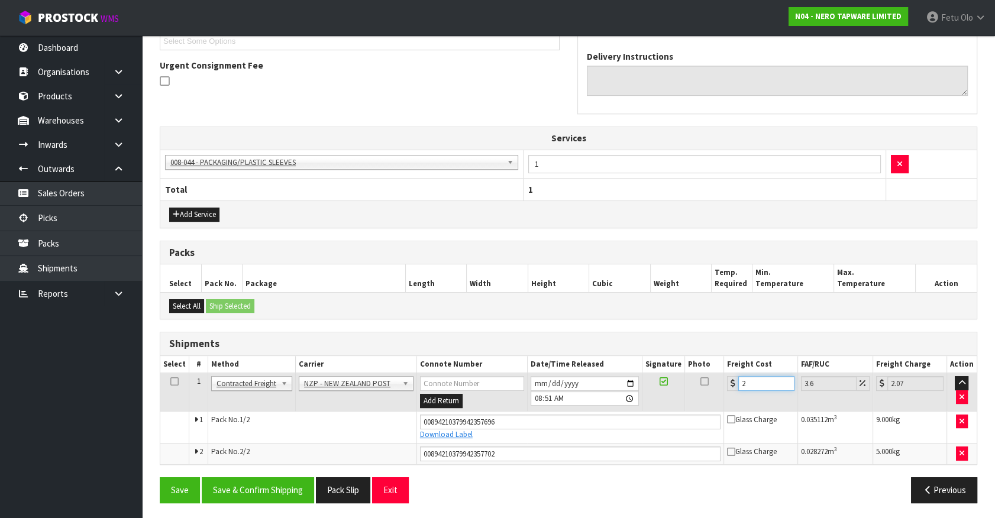
type input "23.83"
type input "23.2"
type input "24.04"
type input "23.22"
type input "24.06"
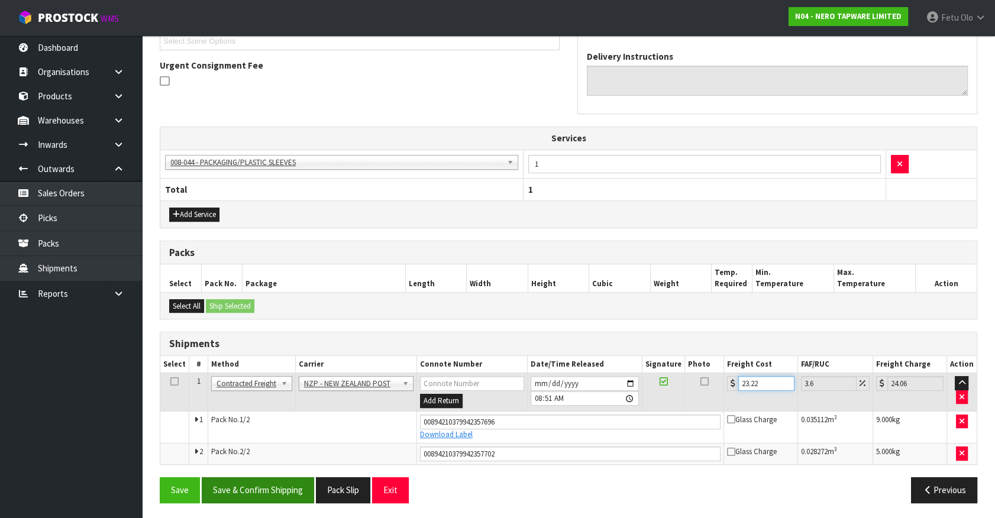
type input "23.22"
click at [251, 489] on button "Save & Confirm Shipping" at bounding box center [258, 489] width 112 height 25
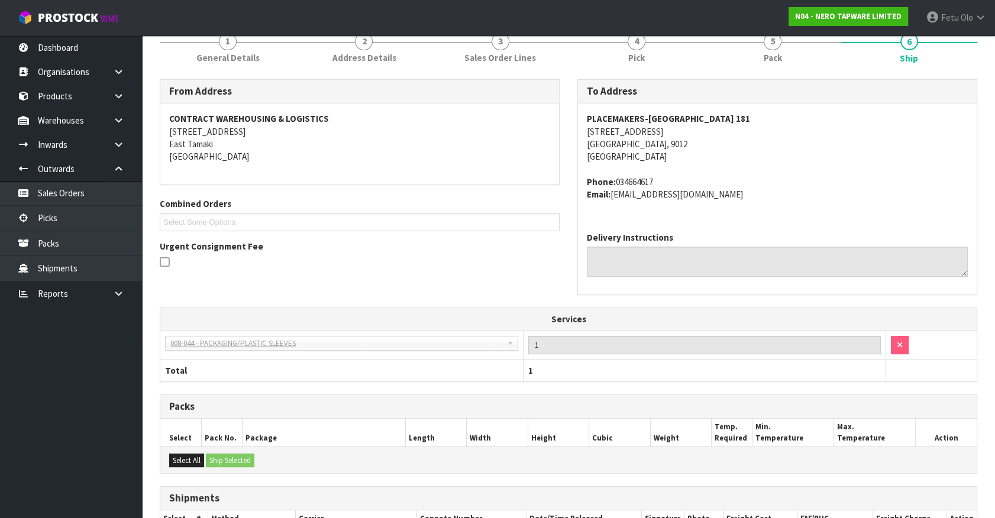
scroll to position [301, 0]
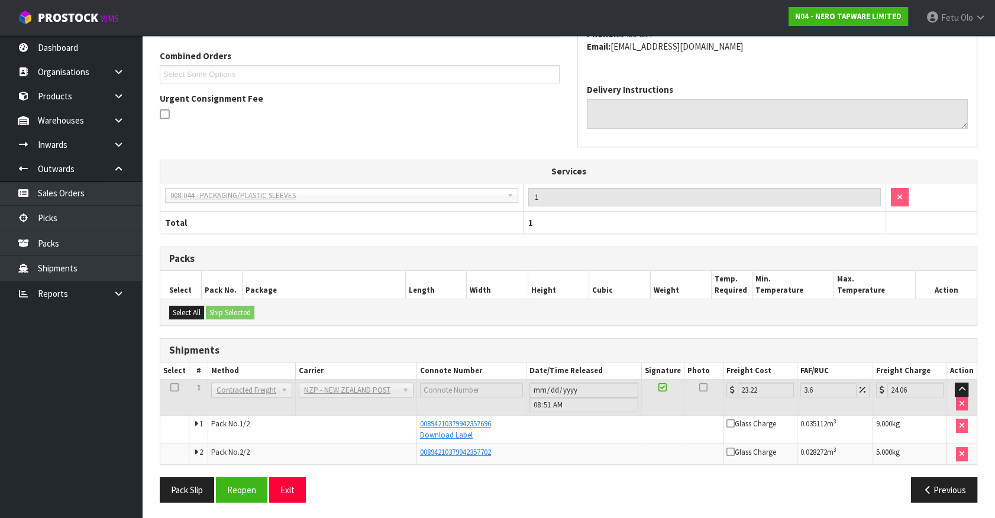
drag, startPoint x: 761, startPoint y: 222, endPoint x: 751, endPoint y: 222, distance: 10.1
click at [761, 222] on th "1" at bounding box center [704, 223] width 363 height 22
click at [17, 217] on link "Picks" at bounding box center [71, 218] width 142 height 24
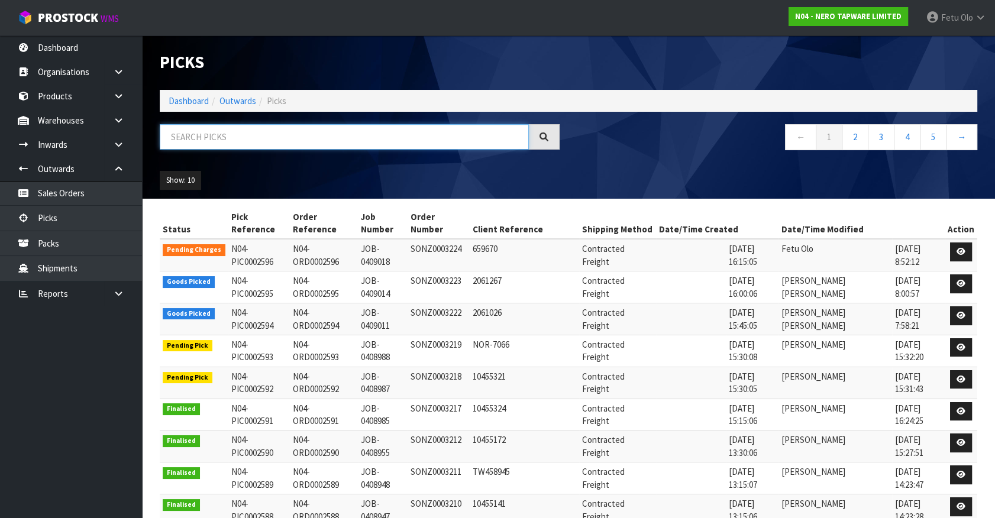
click at [280, 142] on input "text" at bounding box center [344, 136] width 369 height 25
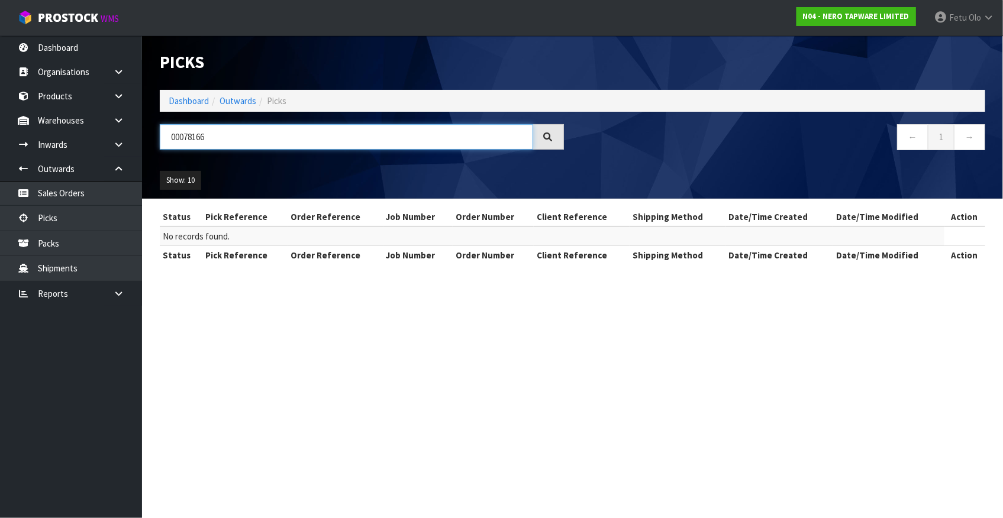
click at [179, 124] on input "00078166" at bounding box center [346, 136] width 373 height 25
click at [182, 131] on input "00078166" at bounding box center [346, 136] width 373 height 25
click at [230, 148] on input "00078166" at bounding box center [346, 136] width 373 height 25
click at [214, 139] on input "00078166" at bounding box center [346, 136] width 373 height 25
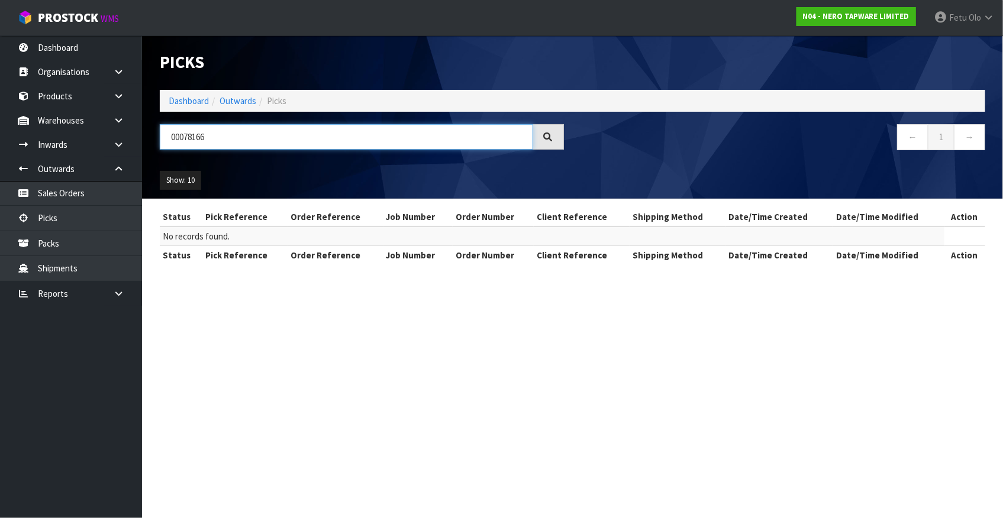
click at [142, 138] on header "Picks Dashboard Outwards Picks 00078166 ← 1 → Show: 10 5 10 25 50" at bounding box center [572, 116] width 861 height 163
type input "0002595"
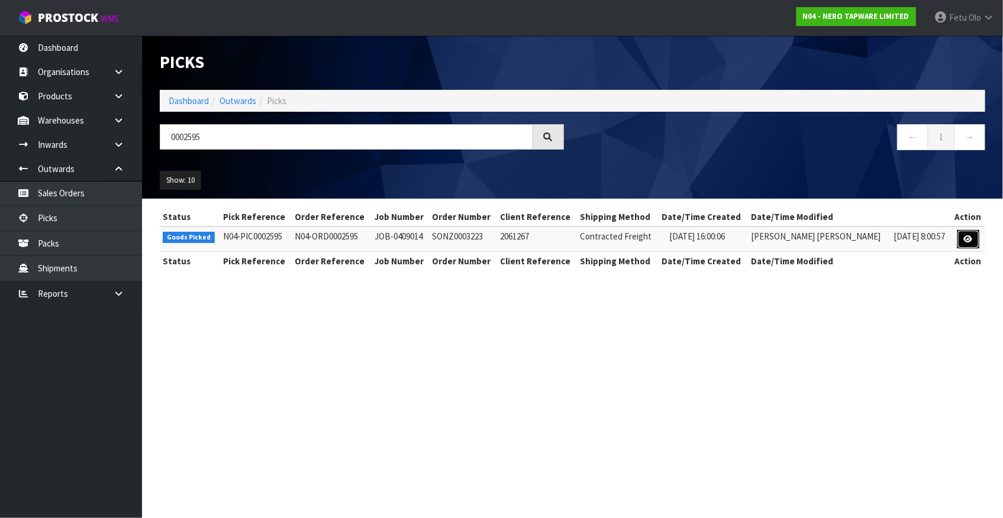
click at [964, 237] on icon at bounding box center [968, 239] width 9 height 8
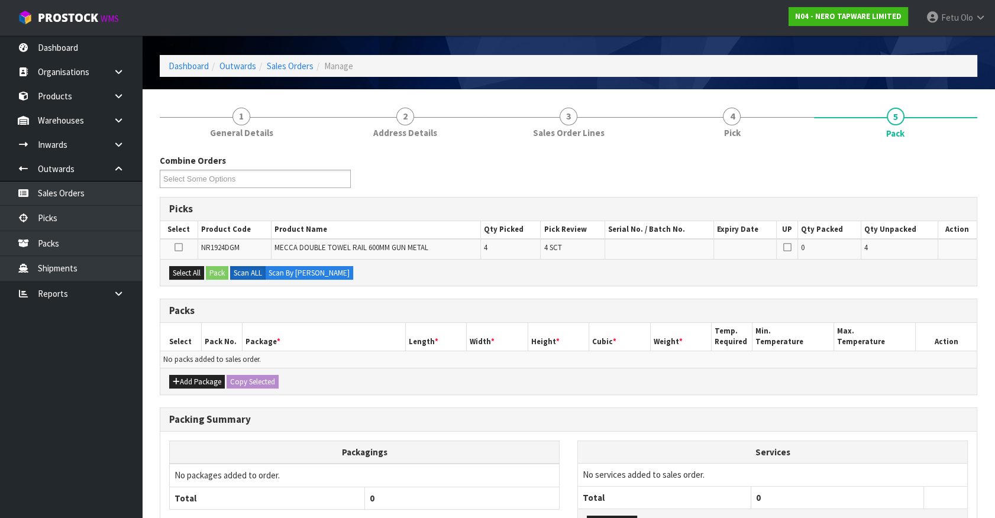
scroll to position [53, 0]
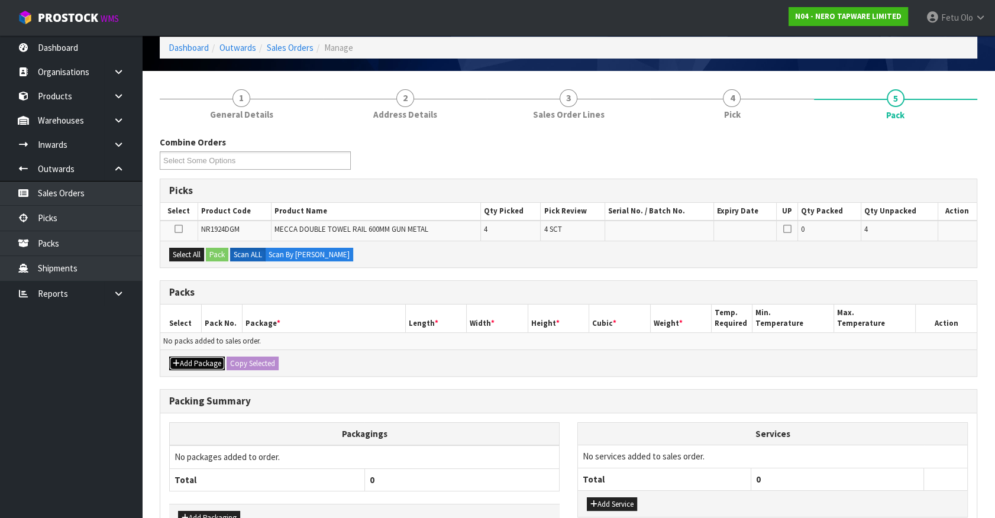
click at [184, 364] on button "Add Package" at bounding box center [197, 364] width 56 height 14
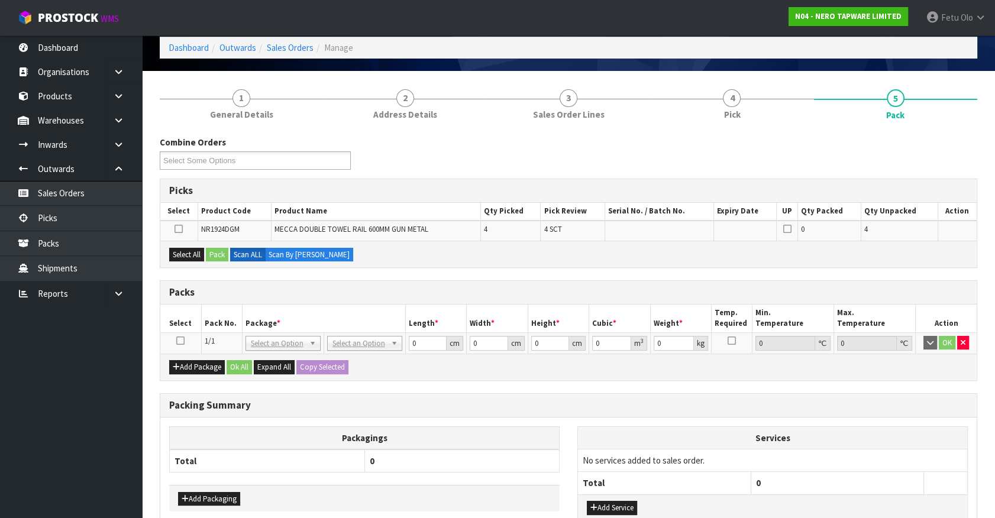
click at [177, 341] on icon at bounding box center [180, 341] width 8 height 1
click at [95, 360] on ul "Dashboard Organisations Clients Consignees Carriers Products Categories Serial …" at bounding box center [71, 276] width 142 height 483
click at [842, 427] on th "Services" at bounding box center [772, 438] width 389 height 22
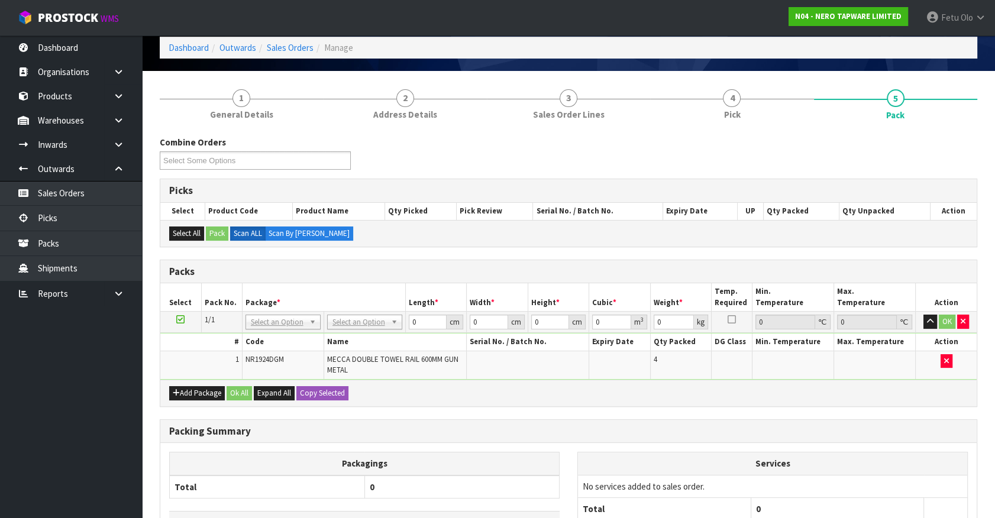
drag, startPoint x: 625, startPoint y: 435, endPoint x: 722, endPoint y: 455, distance: 99.5
click at [623, 435] on div "Packing Summary" at bounding box center [568, 432] width 816 height 24
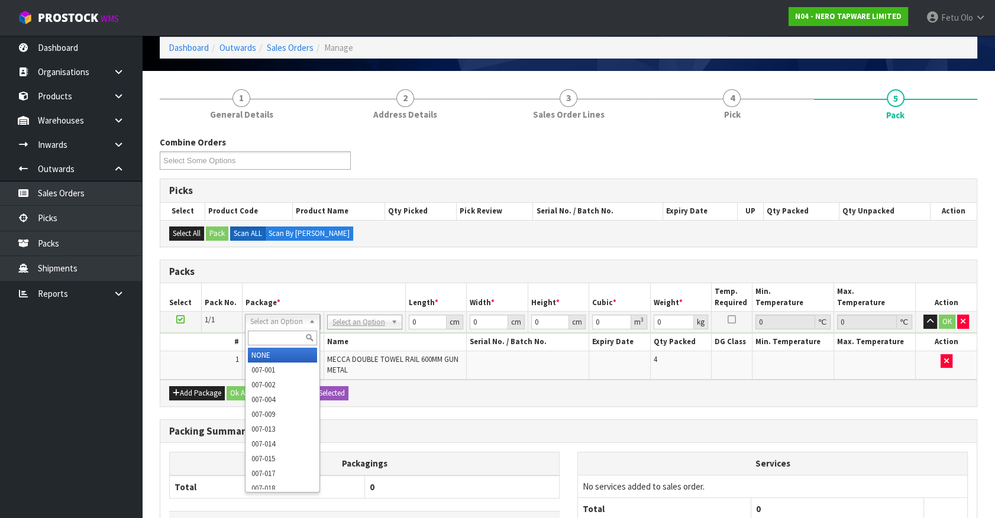
drag, startPoint x: 276, startPoint y: 321, endPoint x: 267, endPoint y: 331, distance: 13.0
click at [266, 332] on input "text" at bounding box center [282, 338] width 69 height 15
type input "011"
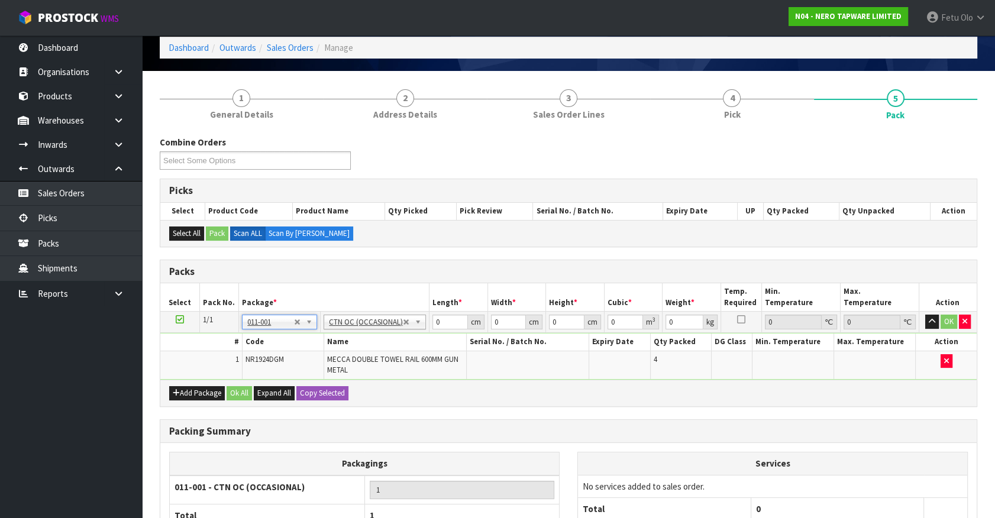
type input "5.28"
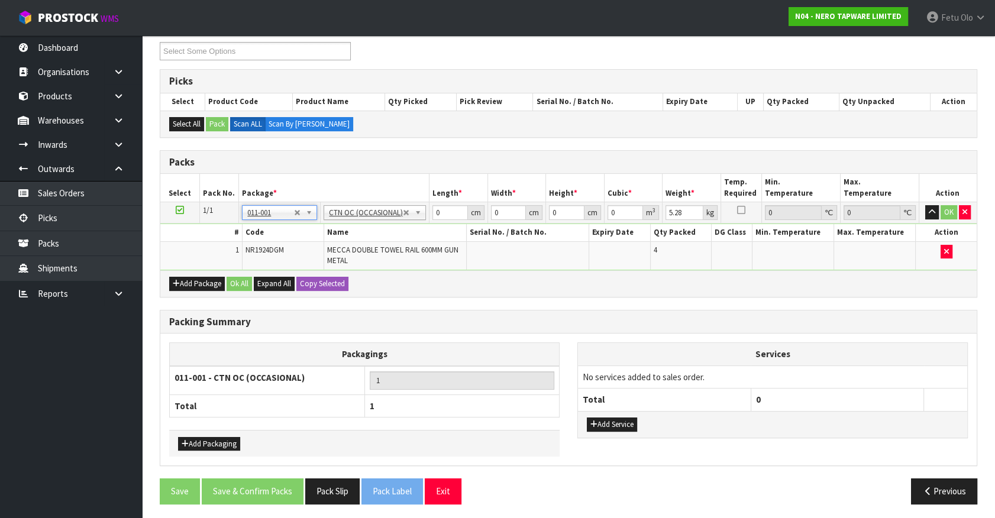
scroll to position [163, 0]
click at [555, 328] on div "Packing Summary" at bounding box center [568, 322] width 816 height 24
drag, startPoint x: 390, startPoint y: 232, endPoint x: 237, endPoint y: 201, distance: 156.4
click at [260, 243] on tbody "1/1 NONE 007-001 007-002 007-004 007-009 007-013 007-014 007-015 007-017 007-01…" at bounding box center [568, 236] width 816 height 68
type input "72"
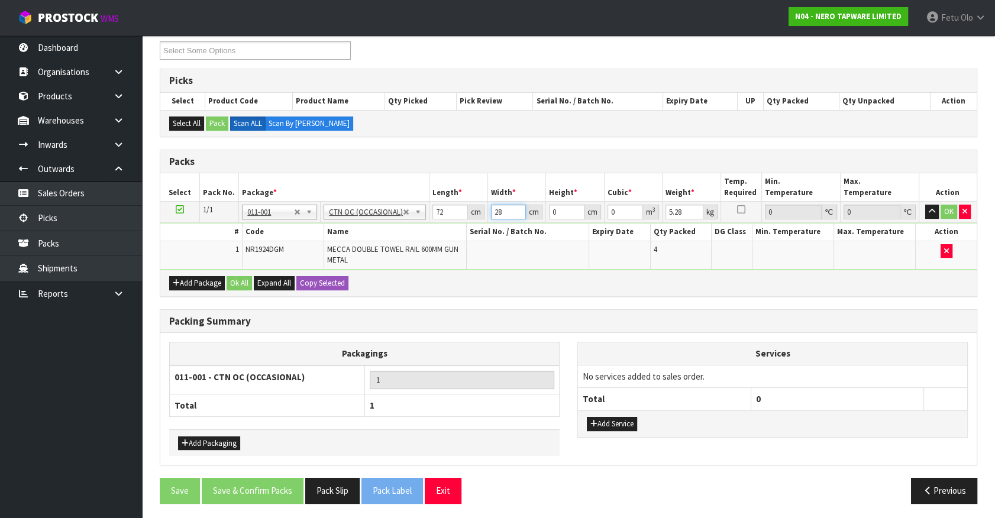
type input "28"
type input "1"
type input "0.002016"
type input "17"
type input "0.034272"
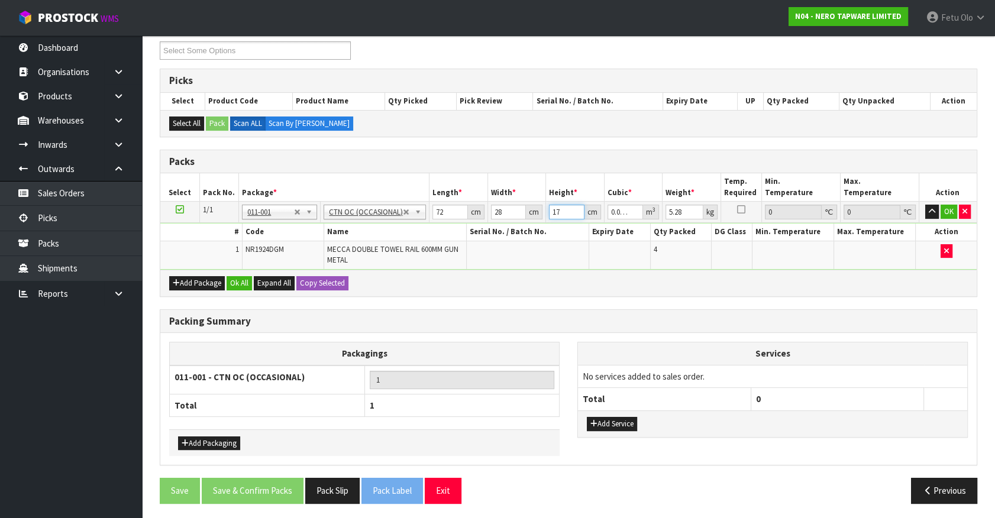
type input "17"
type input "7"
click button "OK" at bounding box center [949, 212] width 17 height 14
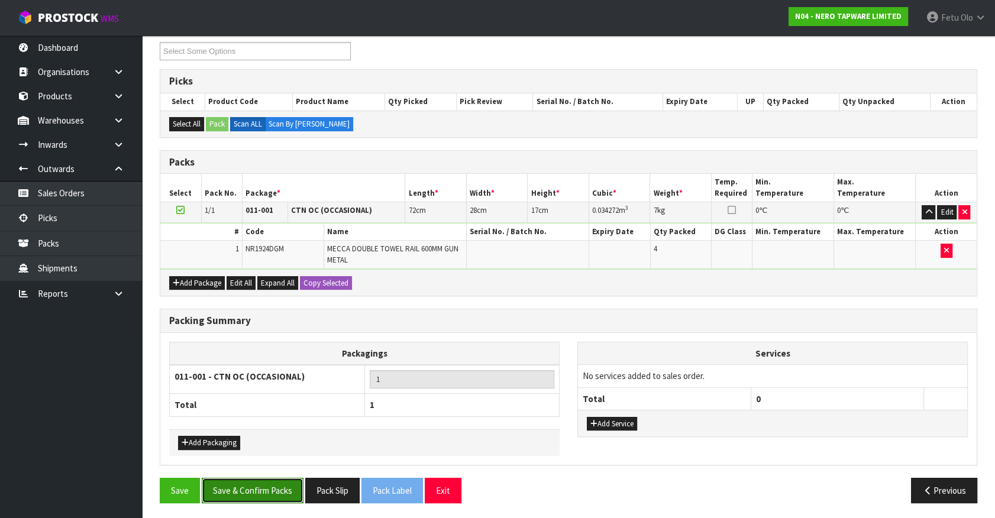
click at [264, 489] on button "Save & Confirm Packs" at bounding box center [253, 490] width 102 height 25
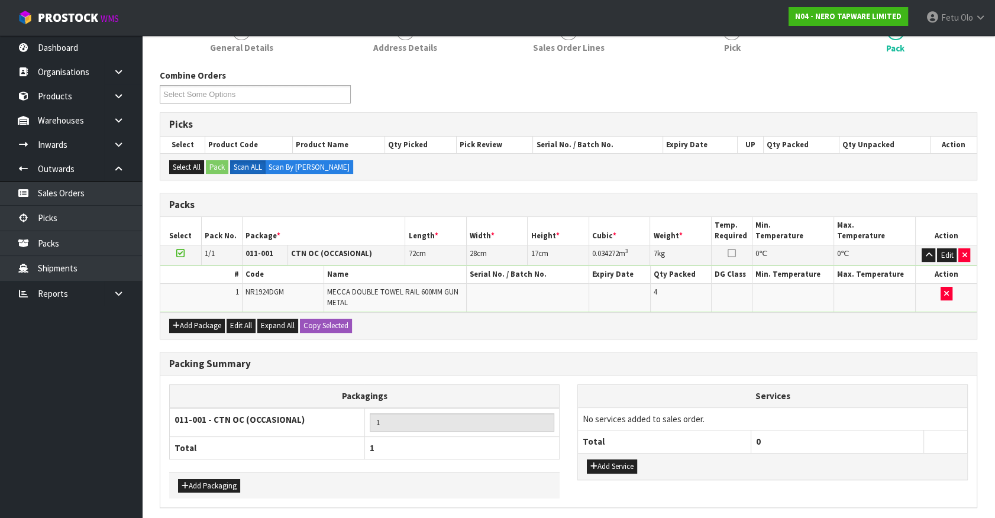
scroll to position [0, 0]
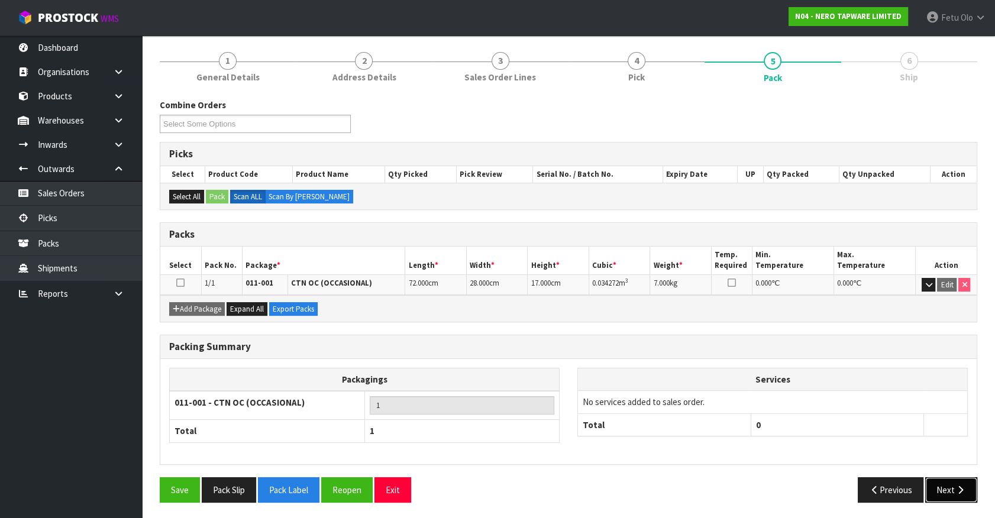
click at [942, 486] on button "Next" at bounding box center [951, 489] width 52 height 25
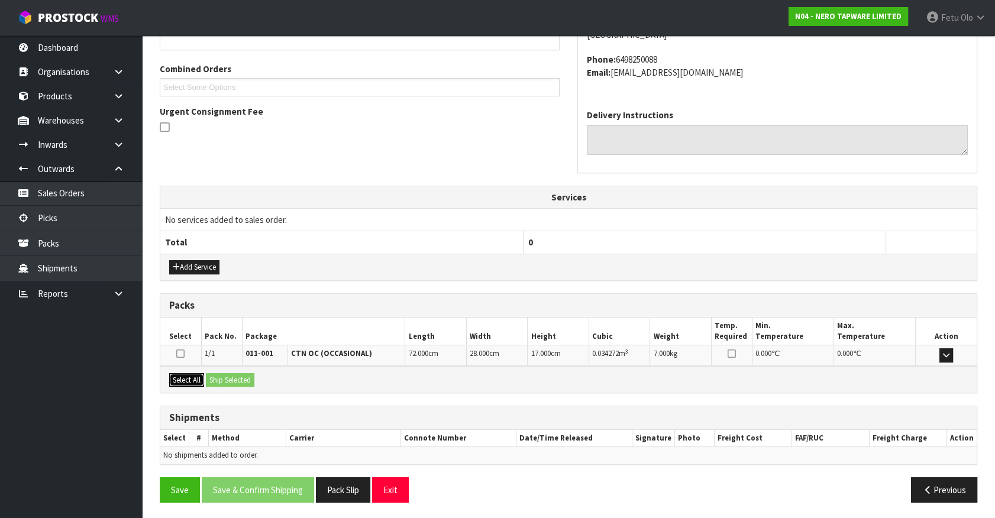
drag, startPoint x: 192, startPoint y: 376, endPoint x: 226, endPoint y: 379, distance: 33.8
click at [201, 378] on button "Select All" at bounding box center [186, 380] width 35 height 14
click at [232, 379] on button "Ship Selected" at bounding box center [230, 380] width 49 height 14
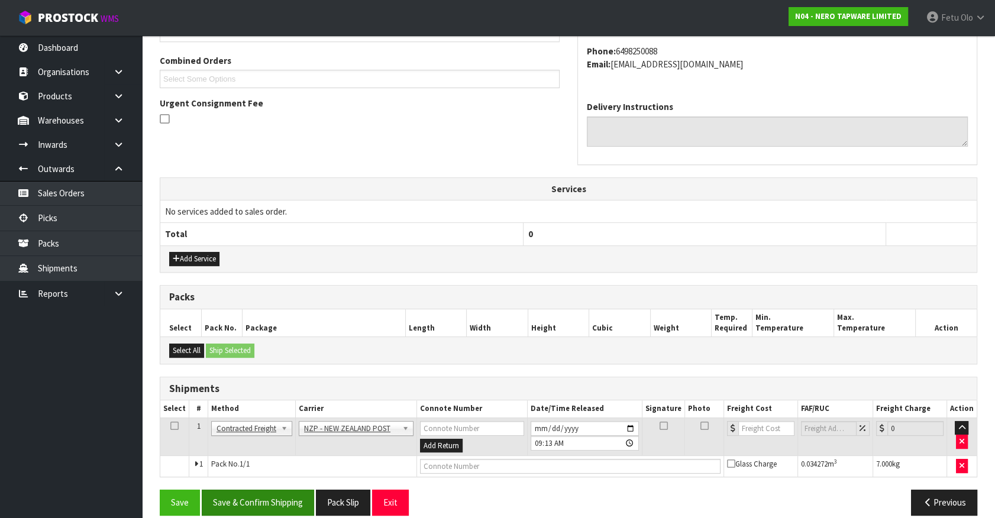
scroll to position [308, 0]
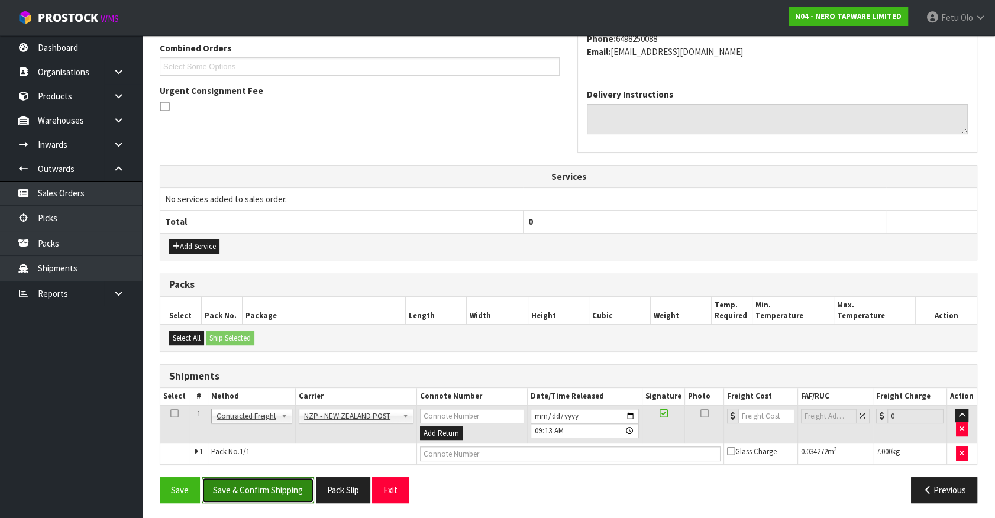
click at [273, 489] on button "Save & Confirm Shipping" at bounding box center [258, 489] width 112 height 25
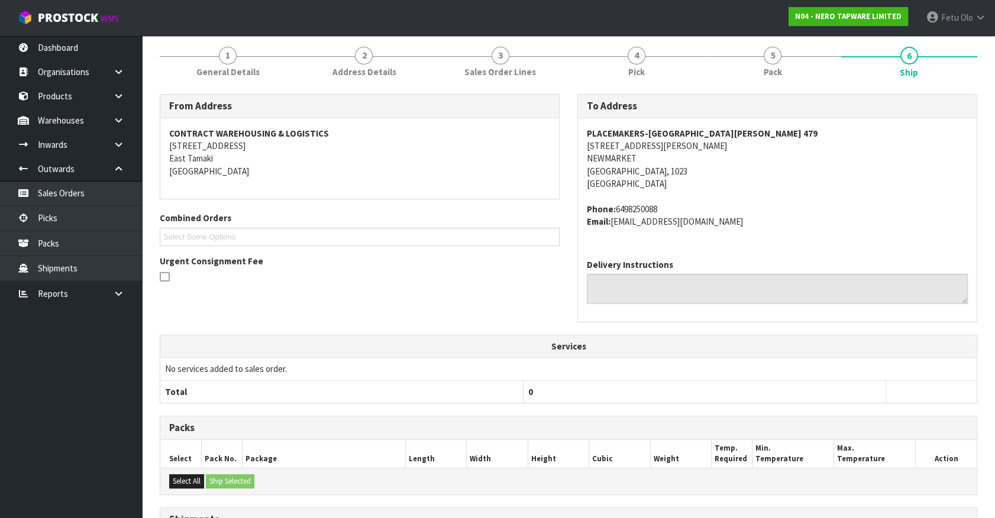
scroll to position [292, 0]
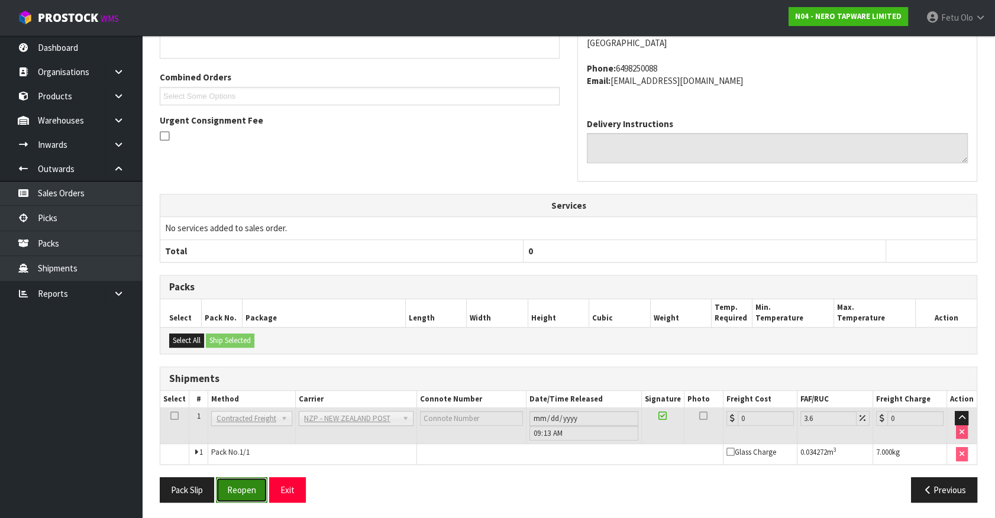
drag, startPoint x: 266, startPoint y: 485, endPoint x: 260, endPoint y: 480, distance: 7.1
click at [266, 485] on button "Reopen" at bounding box center [241, 489] width 51 height 25
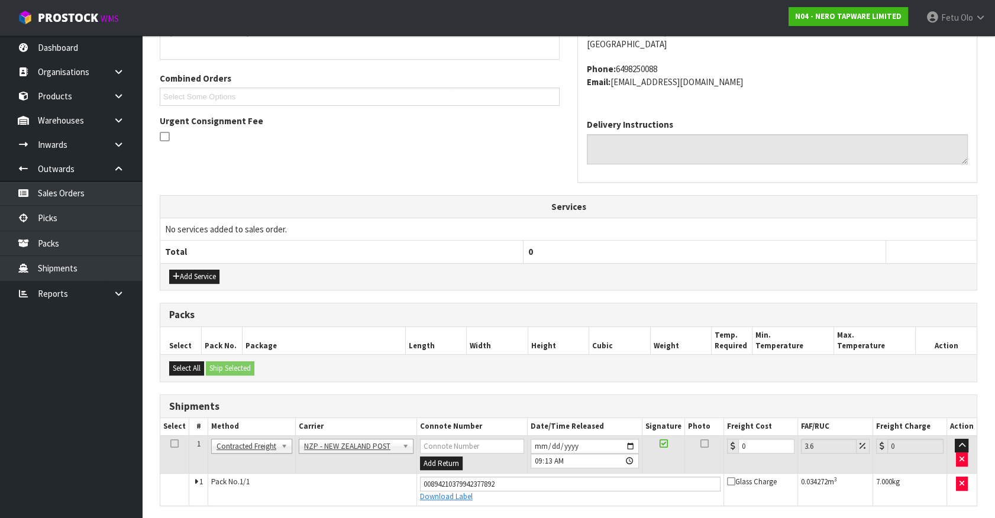
scroll to position [279, 0]
click at [424, 448] on tr "1 Client Local Pickup Customer Local Pickup Company Freight Contracted Freight …" at bounding box center [568, 454] width 816 height 38
type input "4"
type input "4.14"
type input "4.3"
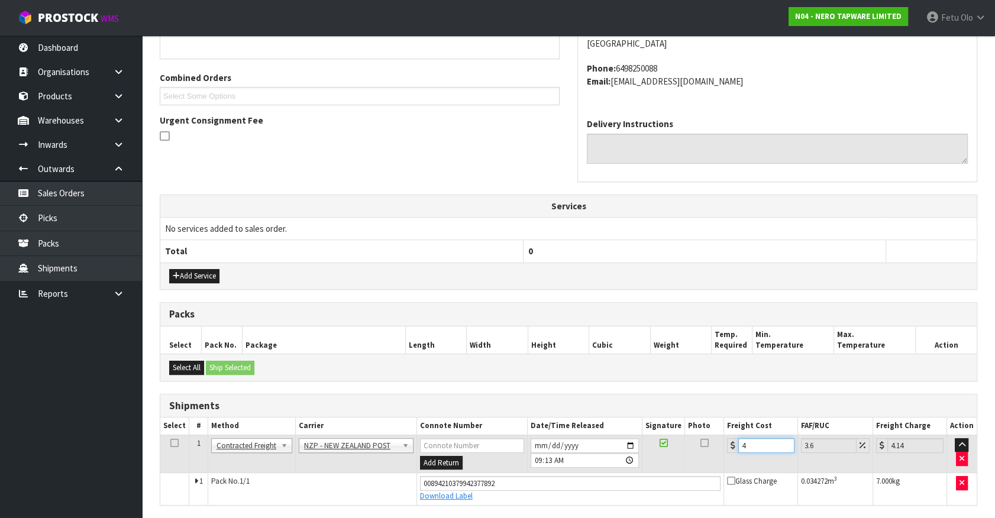
type input "4.45"
type input "4.33"
type input "4.49"
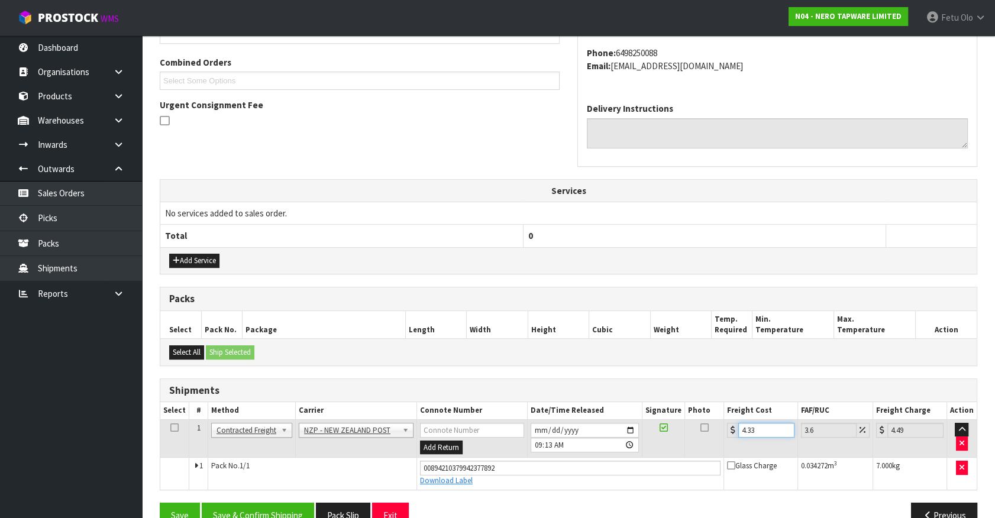
scroll to position [319, 0]
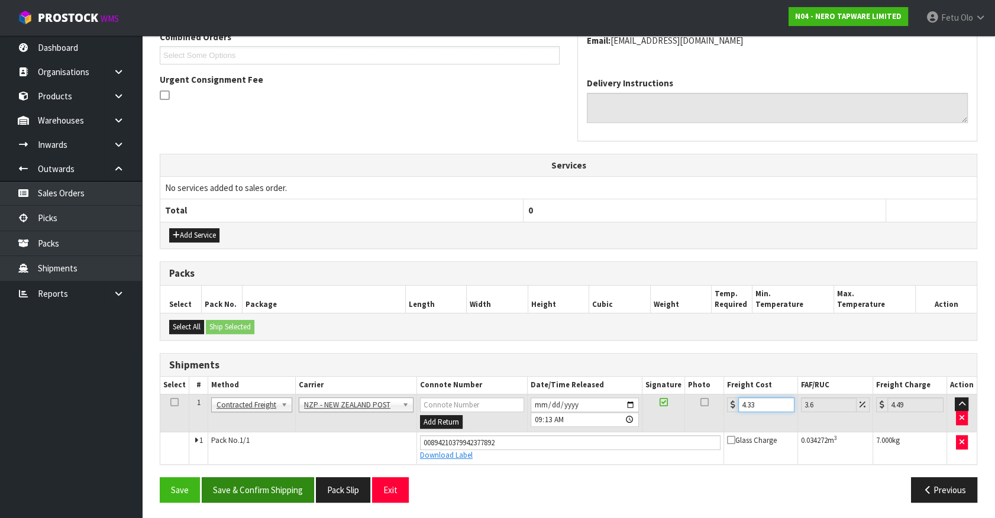
type input "4.33"
click at [248, 486] on button "Save & Confirm Shipping" at bounding box center [258, 489] width 112 height 25
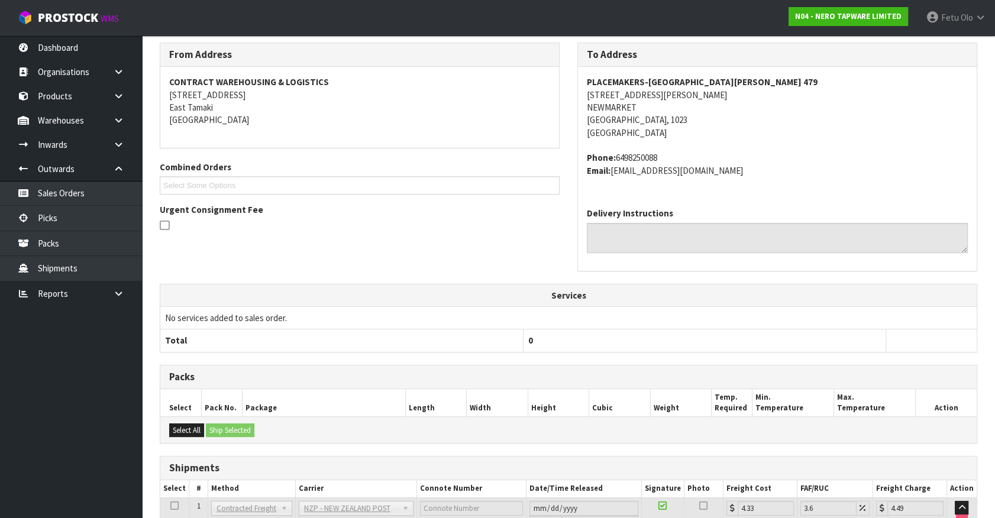
scroll to position [269, 0]
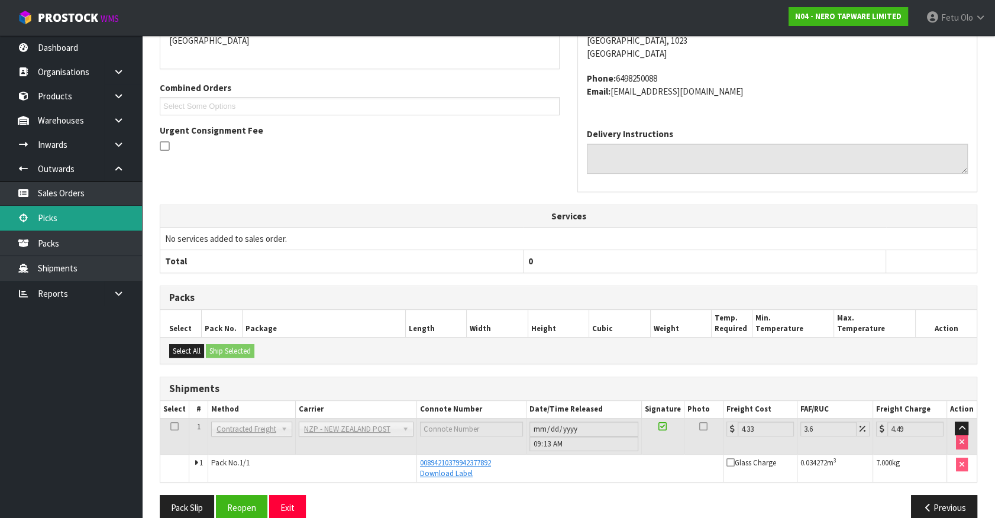
drag, startPoint x: 49, startPoint y: 218, endPoint x: 64, endPoint y: 217, distance: 15.4
click at [49, 217] on link "Picks" at bounding box center [71, 218] width 142 height 24
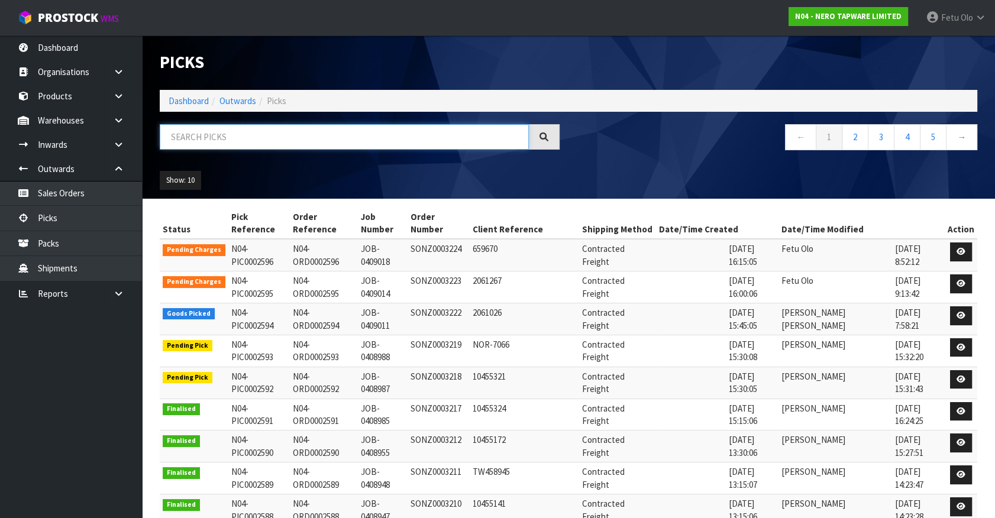
click at [286, 139] on input "text" at bounding box center [344, 136] width 369 height 25
type input "0002594"
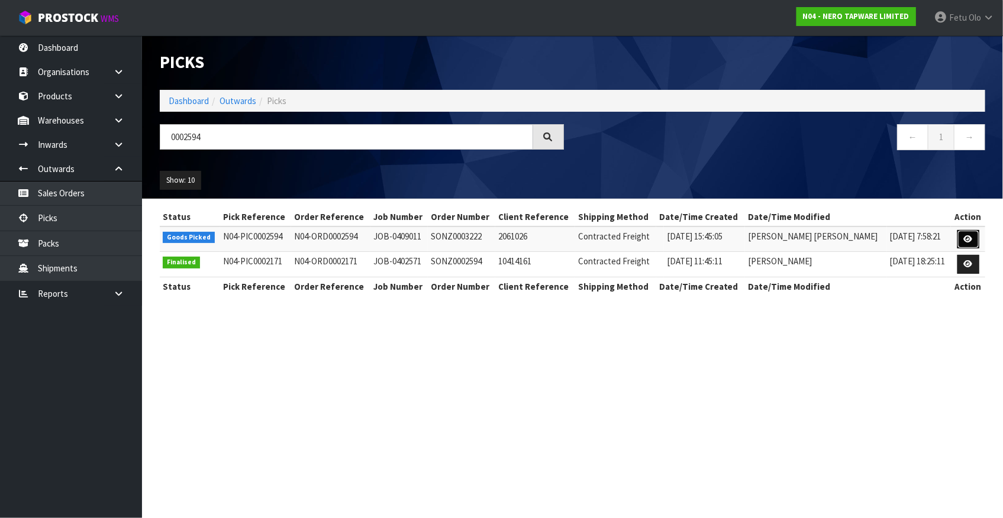
click at [967, 237] on icon at bounding box center [968, 239] width 9 height 8
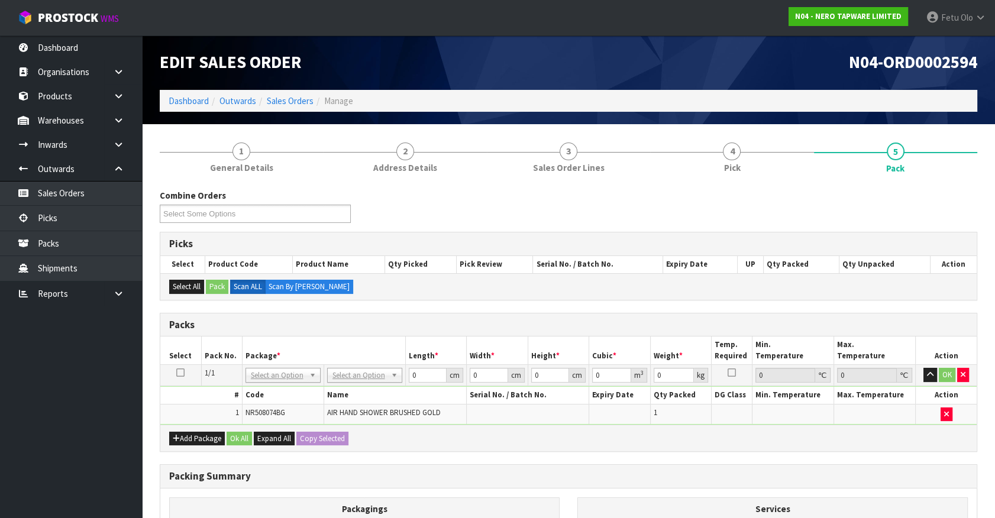
click at [589, 471] on h3 "Packing Summary" at bounding box center [568, 476] width 799 height 11
click at [596, 332] on div "Packs" at bounding box center [568, 326] width 816 height 24
click at [905, 290] on div "Select All Pack Scan ALL Scan By [PERSON_NAME]" at bounding box center [568, 286] width 816 height 27
click at [715, 471] on h3 "Packing Summary" at bounding box center [568, 476] width 799 height 11
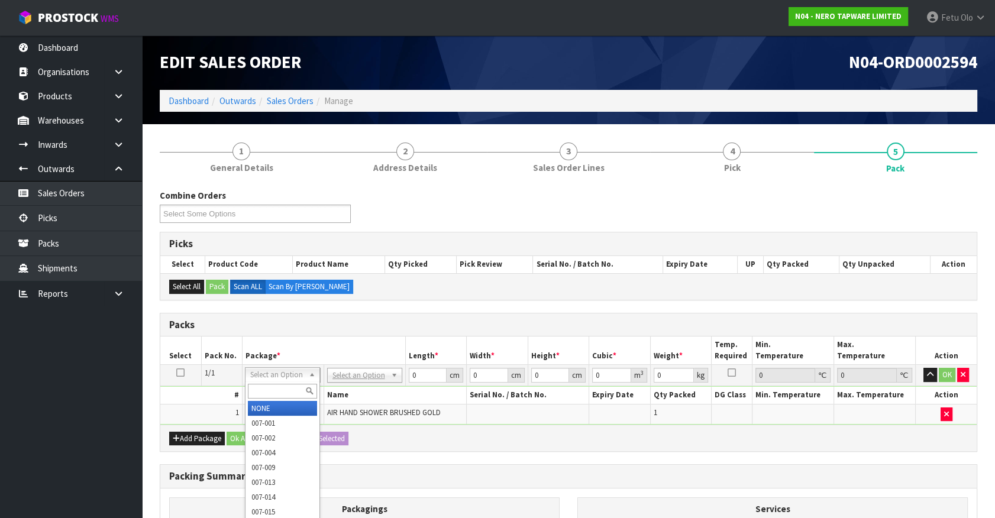
click at [280, 392] on input "text" at bounding box center [282, 391] width 69 height 15
type input "011"
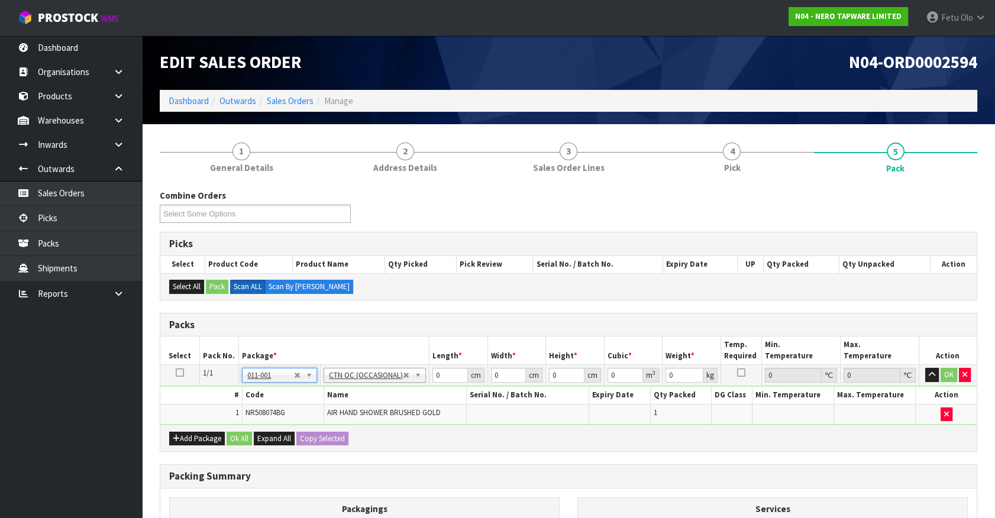
type input "0.32"
drag, startPoint x: 444, startPoint y: 376, endPoint x: 260, endPoint y: 384, distance: 184.2
click at [259, 400] on tbody "1/1 NONE 007-001 007-002 007-004 007-009 007-013 007-014 007-015 007-017 007-01…" at bounding box center [568, 395] width 816 height 60
type input "31"
type input "24"
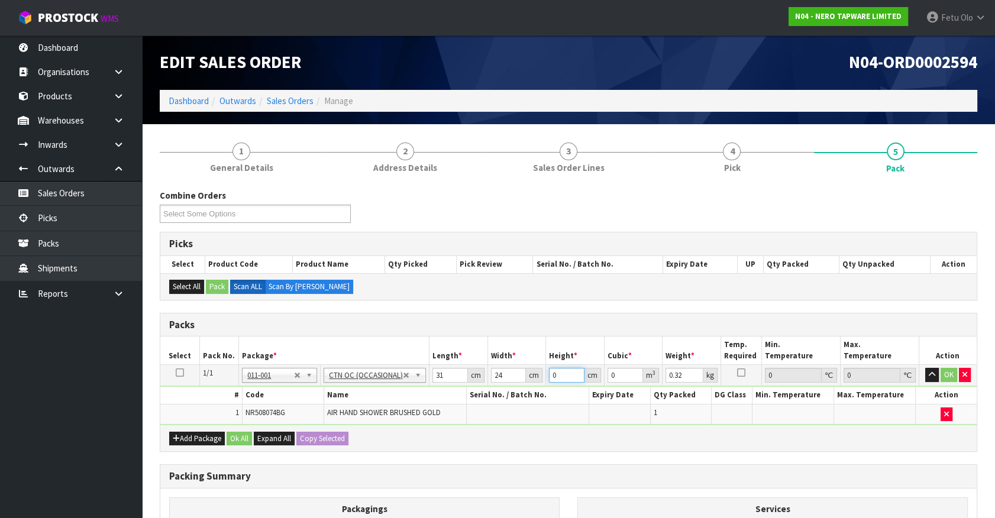
type input "1"
type input "0.000744"
type input "17"
type input "0.012648"
type input "17"
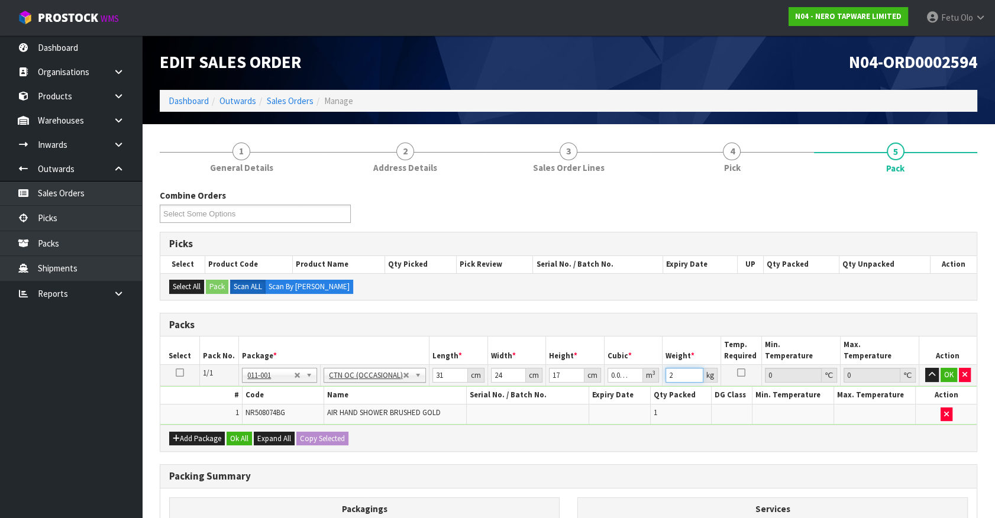
type input "2"
click button "OK" at bounding box center [949, 375] width 17 height 14
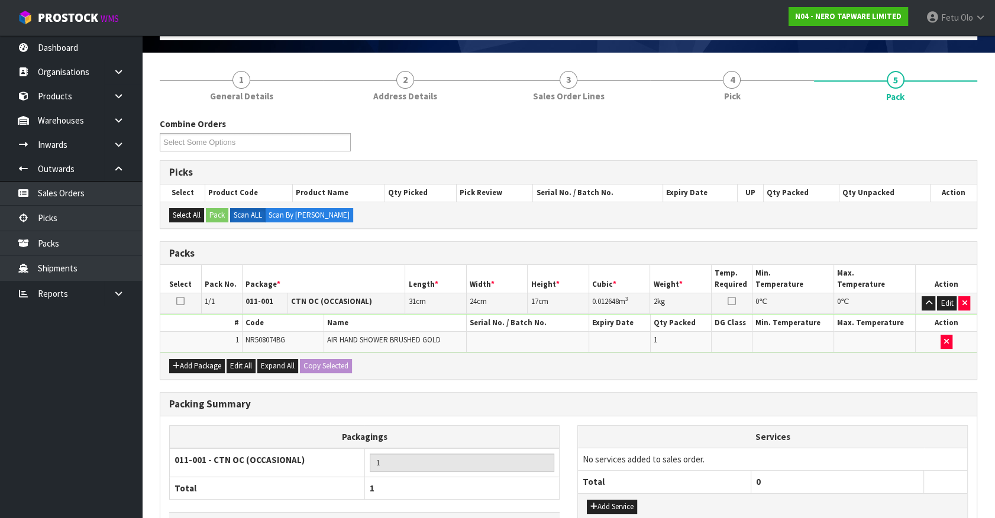
scroll to position [154, 0]
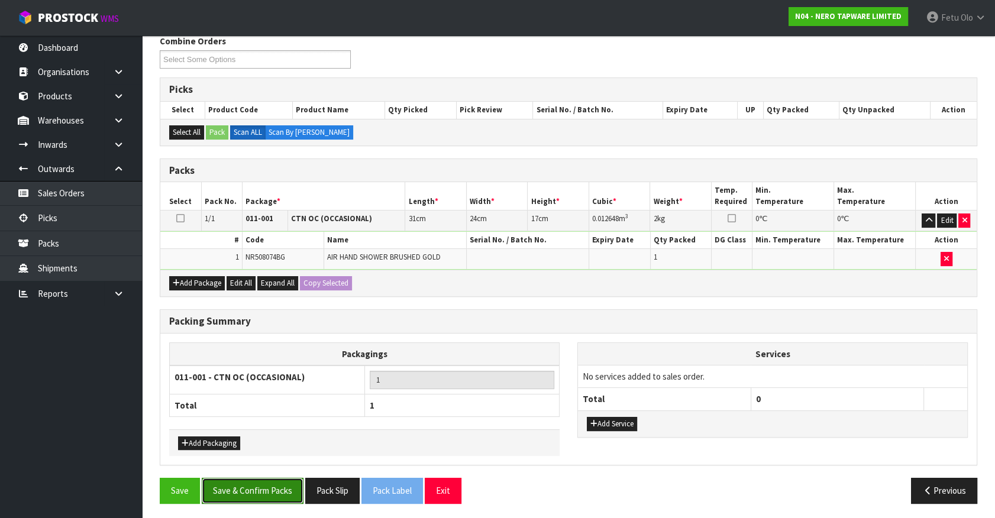
click at [273, 497] on button "Save & Confirm Packs" at bounding box center [253, 490] width 102 height 25
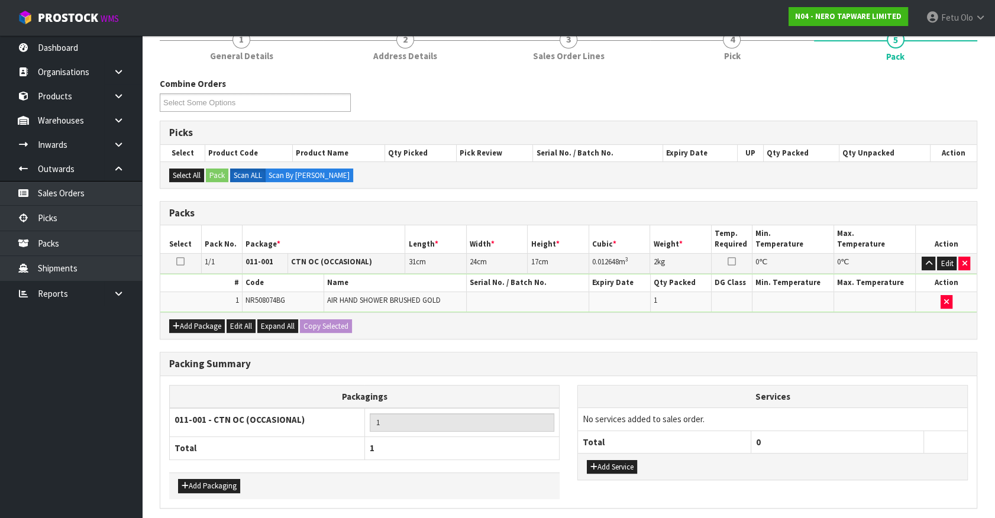
scroll to position [0, 0]
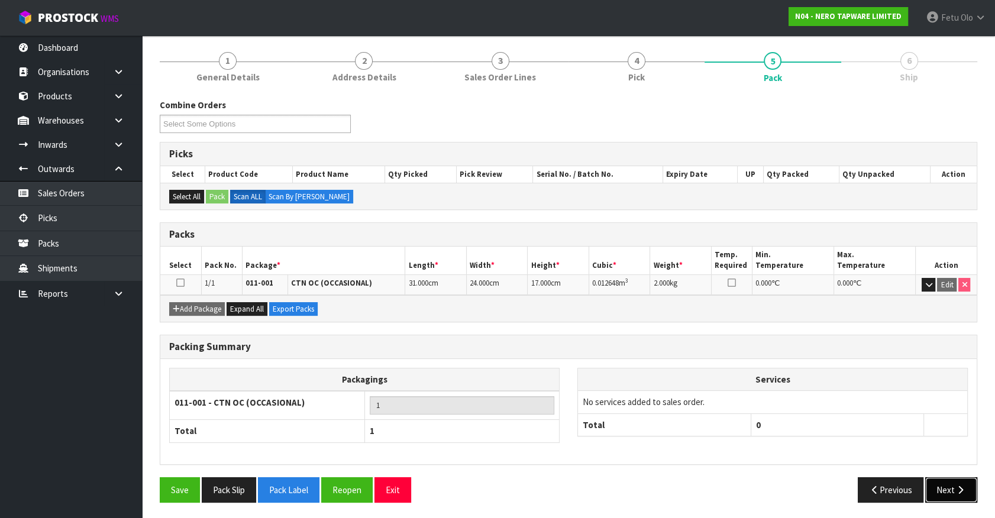
click at [954, 486] on button "Next" at bounding box center [951, 489] width 52 height 25
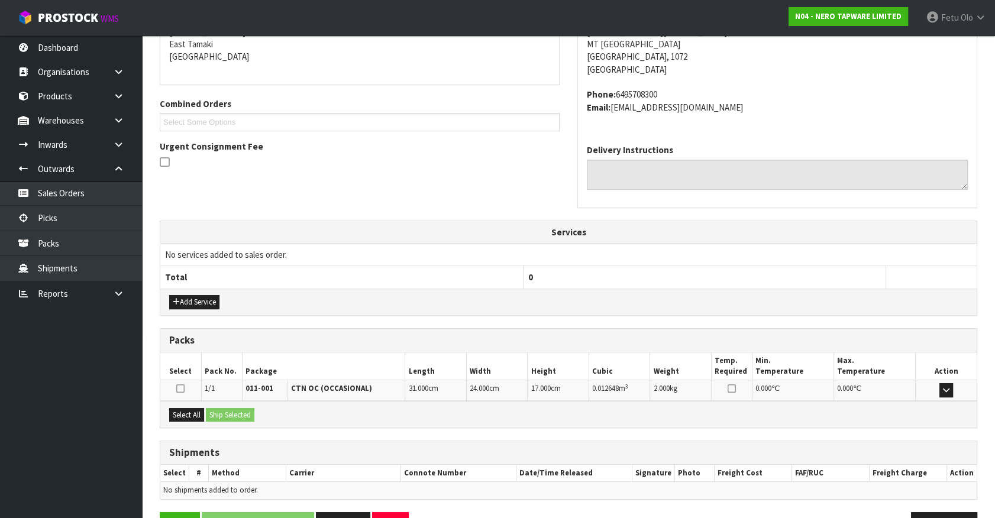
scroll to position [287, 0]
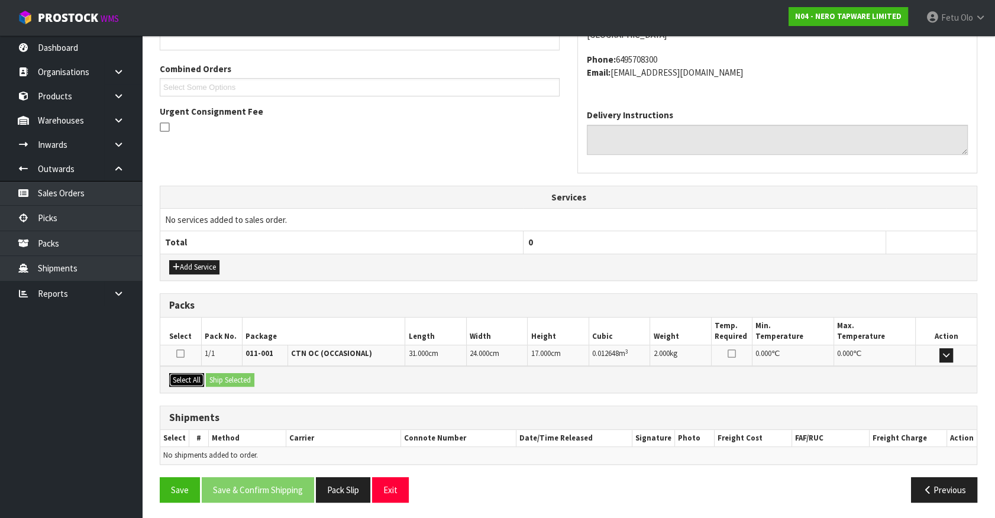
click at [198, 379] on button "Select All" at bounding box center [186, 380] width 35 height 14
drag, startPoint x: 222, startPoint y: 376, endPoint x: 233, endPoint y: 377, distance: 10.7
click at [223, 376] on button "Ship Selected" at bounding box center [230, 380] width 49 height 14
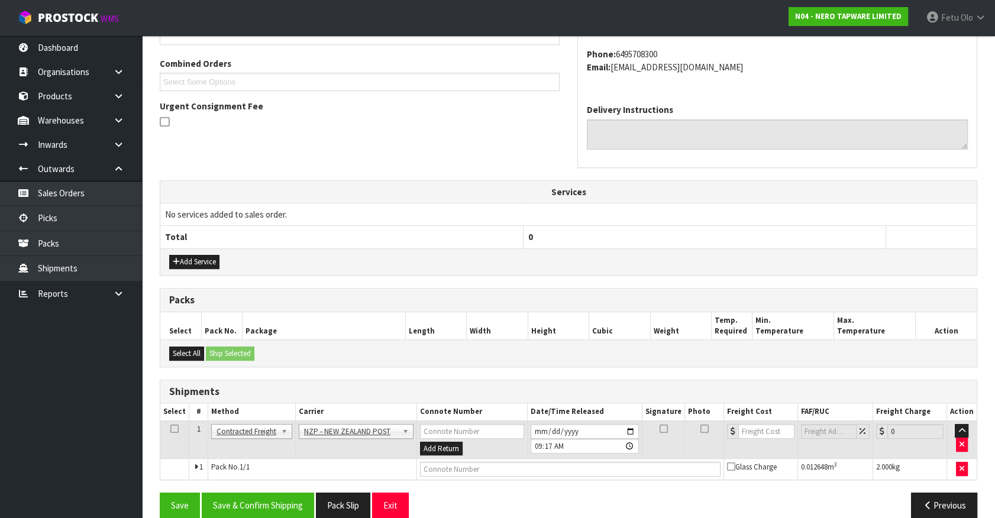
scroll to position [308, 0]
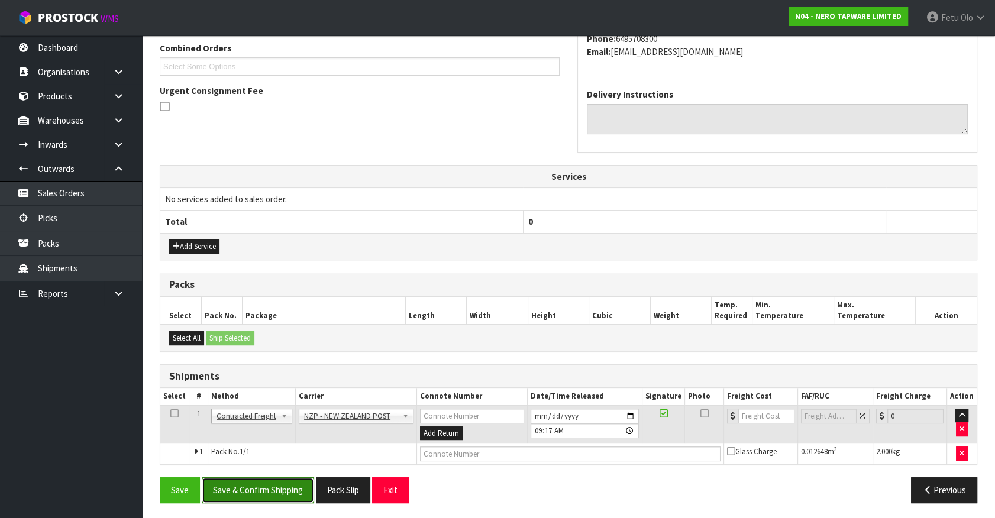
click at [277, 491] on button "Save & Confirm Shipping" at bounding box center [258, 489] width 112 height 25
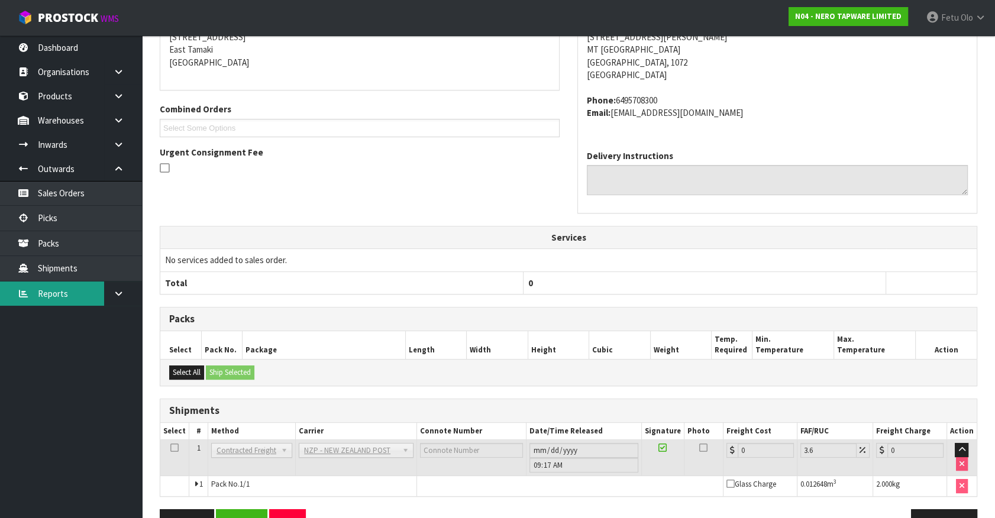
scroll to position [292, 0]
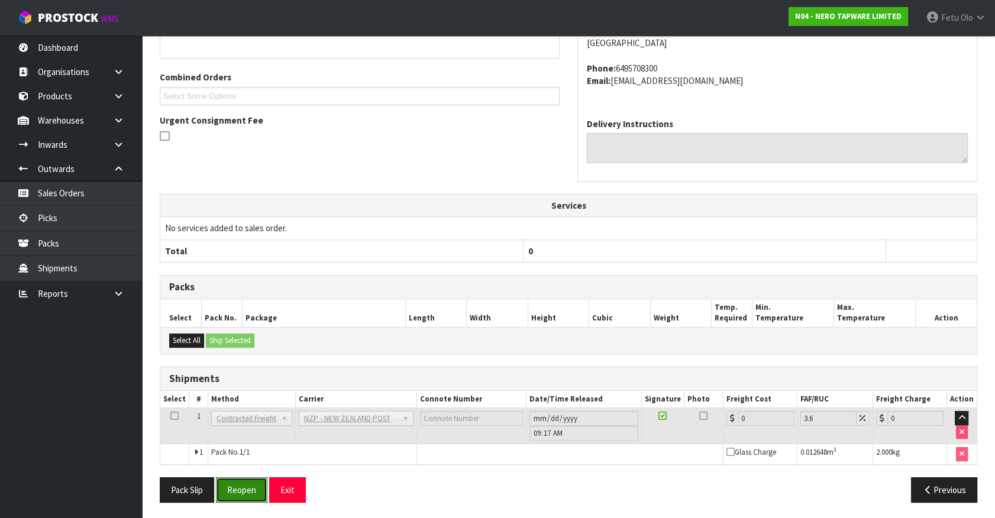
click at [238, 499] on button "Reopen" at bounding box center [241, 489] width 51 height 25
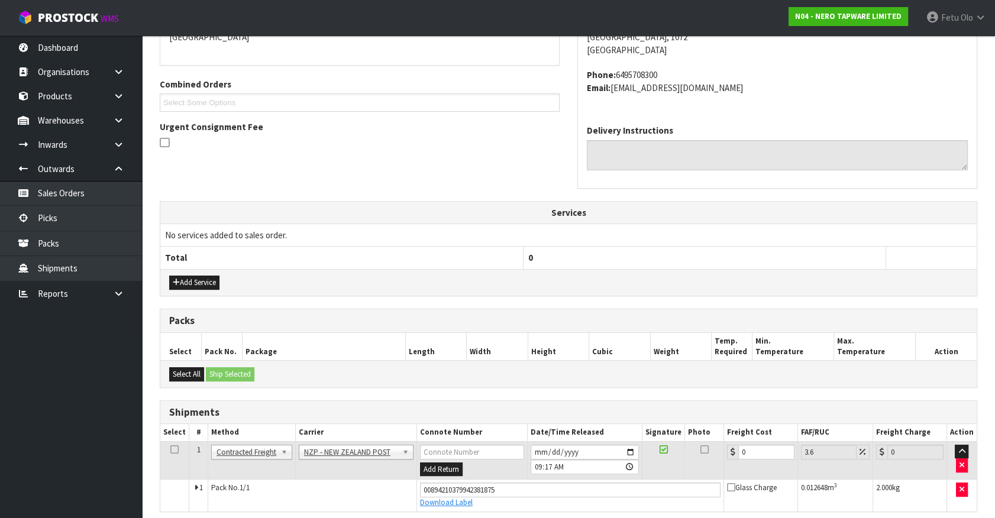
scroll to position [279, 0]
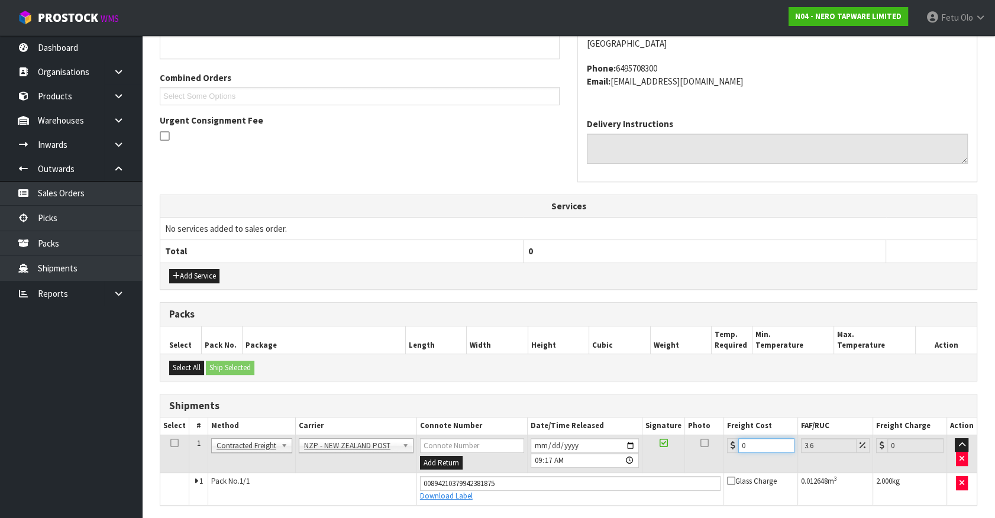
drag, startPoint x: 756, startPoint y: 444, endPoint x: 606, endPoint y: 467, distance: 151.4
click at [606, 467] on tr "1 Client Local Pickup Customer Local Pickup Company Freight Contracted Freight …" at bounding box center [568, 454] width 816 height 38
type input "4"
type input "4.14"
type input "4.3"
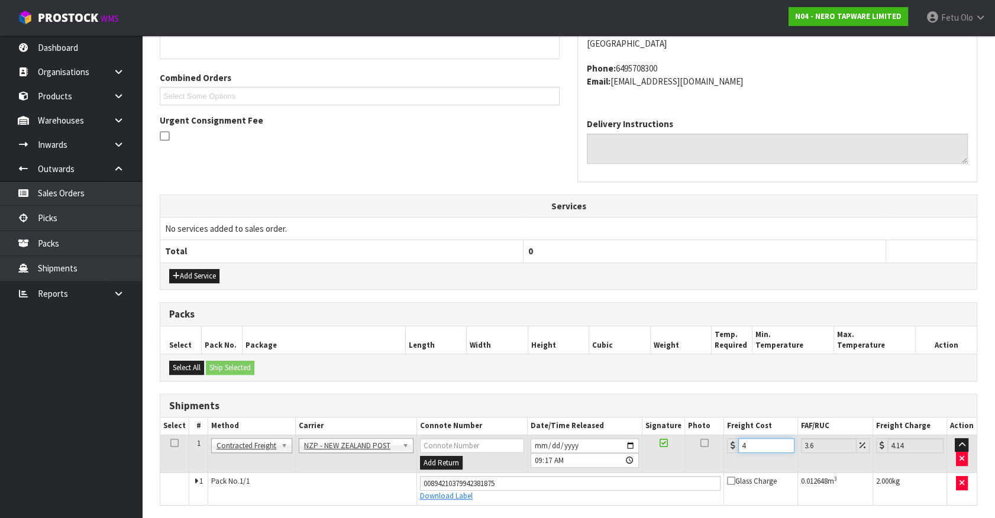
type input "4.45"
type input "4.33"
type input "4.49"
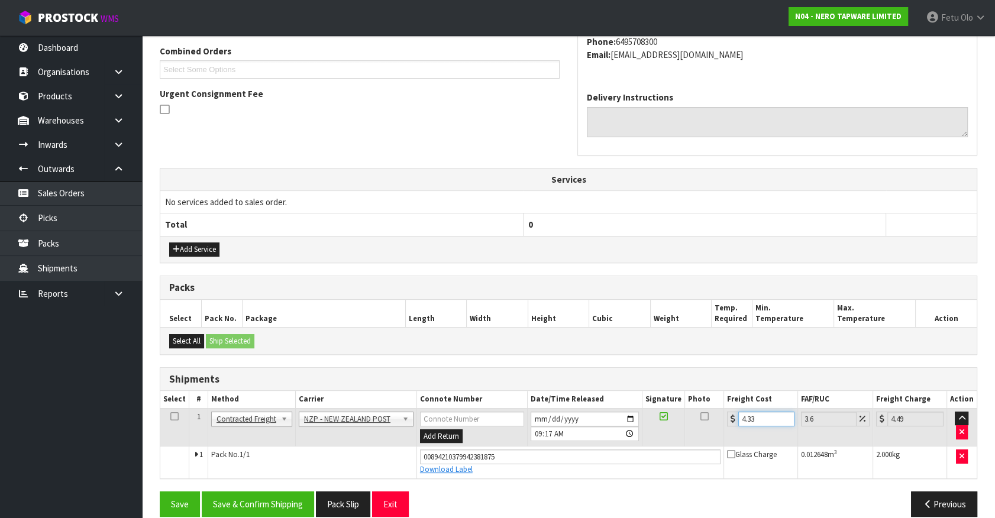
scroll to position [319, 0]
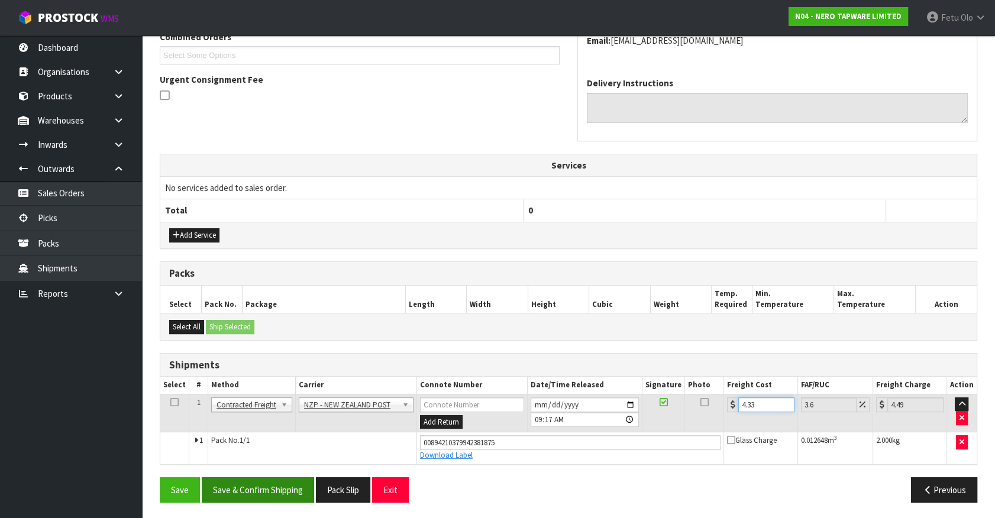
type input "4.33"
click at [292, 487] on button "Save & Confirm Shipping" at bounding box center [258, 489] width 112 height 25
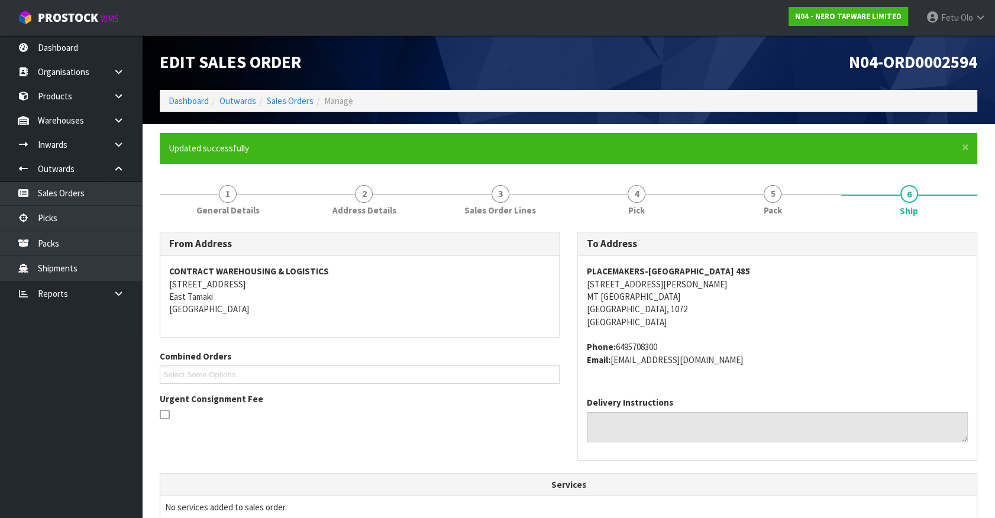
scroll to position [287, 0]
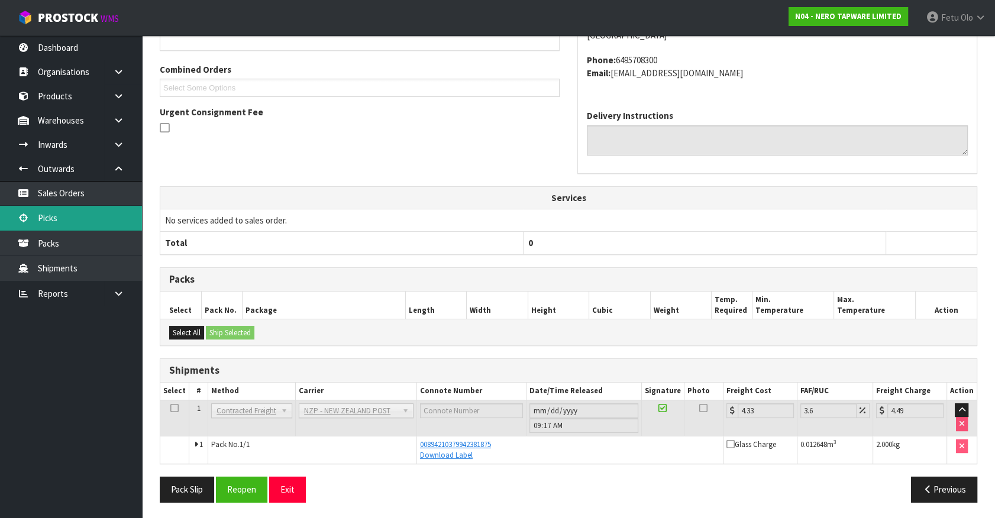
click at [42, 206] on link "Picks" at bounding box center [71, 218] width 142 height 24
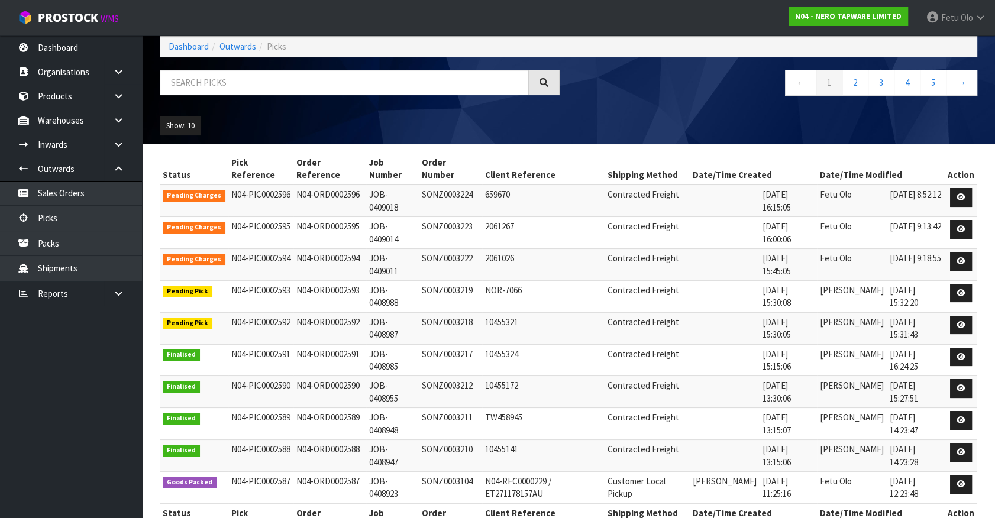
scroll to position [92, 0]
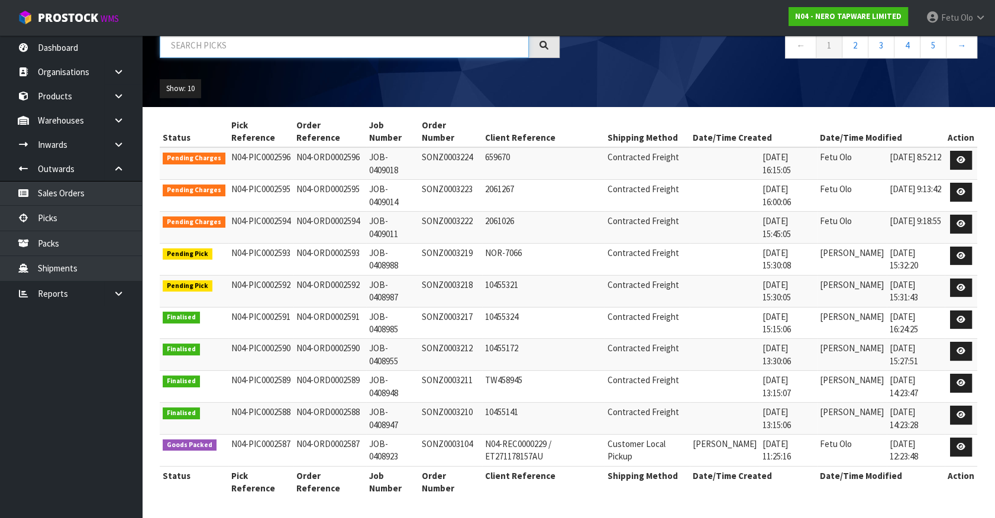
click at [292, 47] on input "text" at bounding box center [344, 45] width 369 height 25
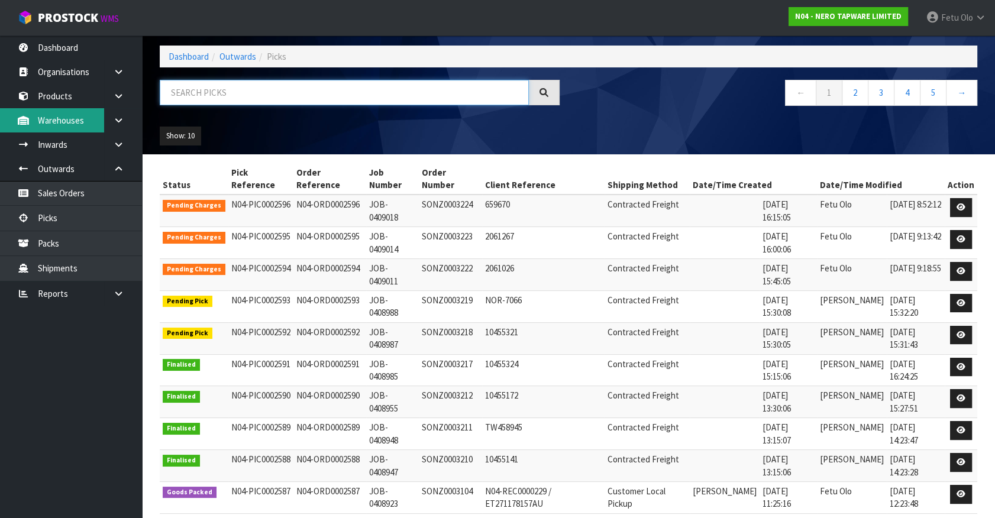
scroll to position [0, 0]
